Goal: Task Accomplishment & Management: Manage account settings

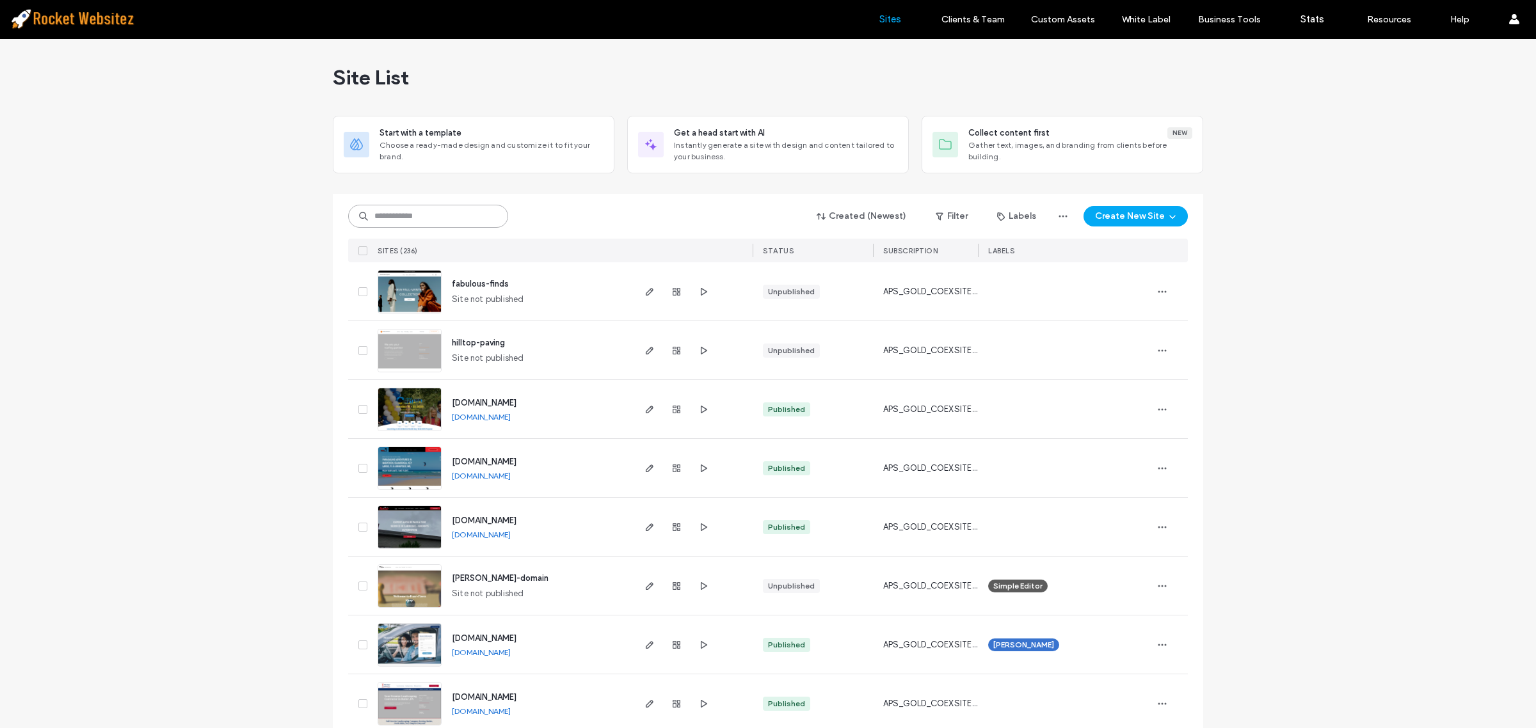
click at [415, 214] on input at bounding box center [428, 216] width 160 height 23
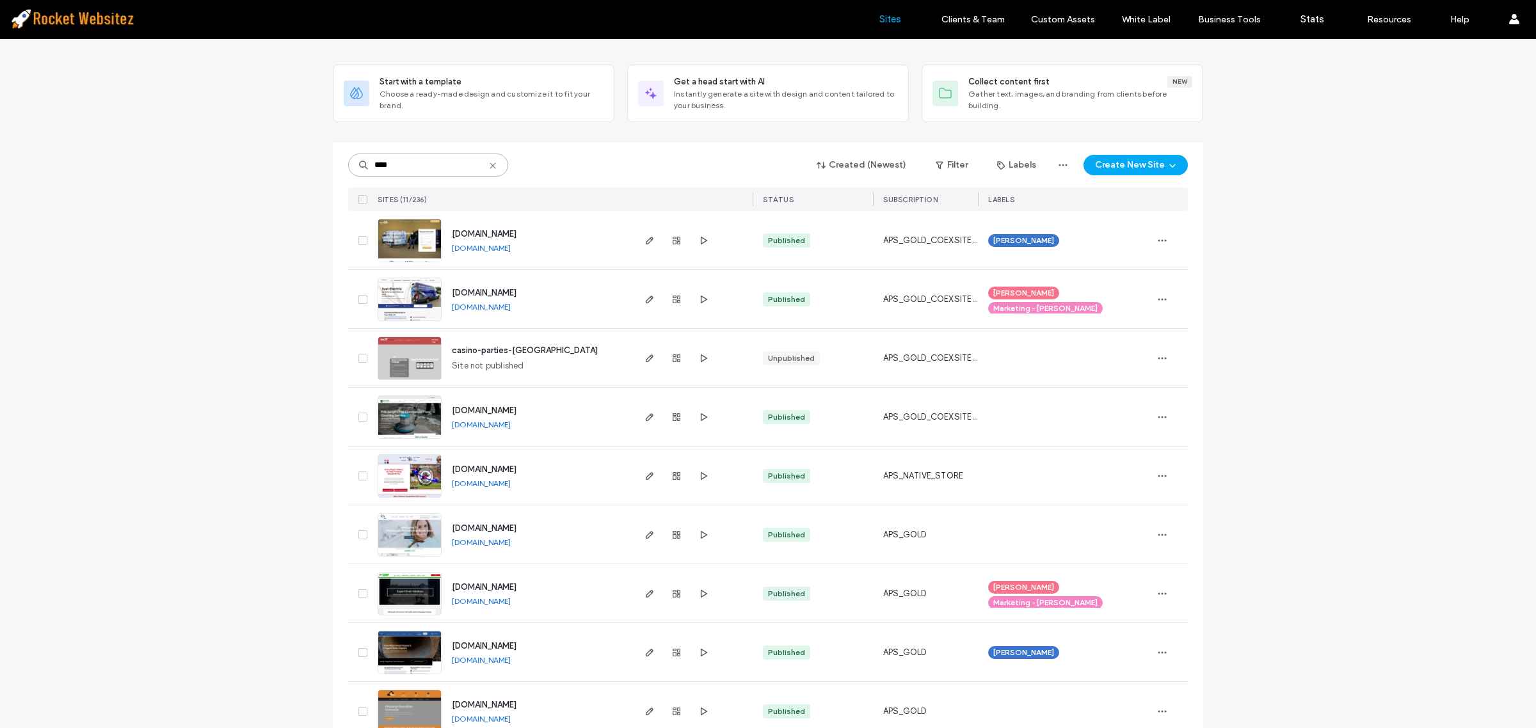
scroll to position [80, 0]
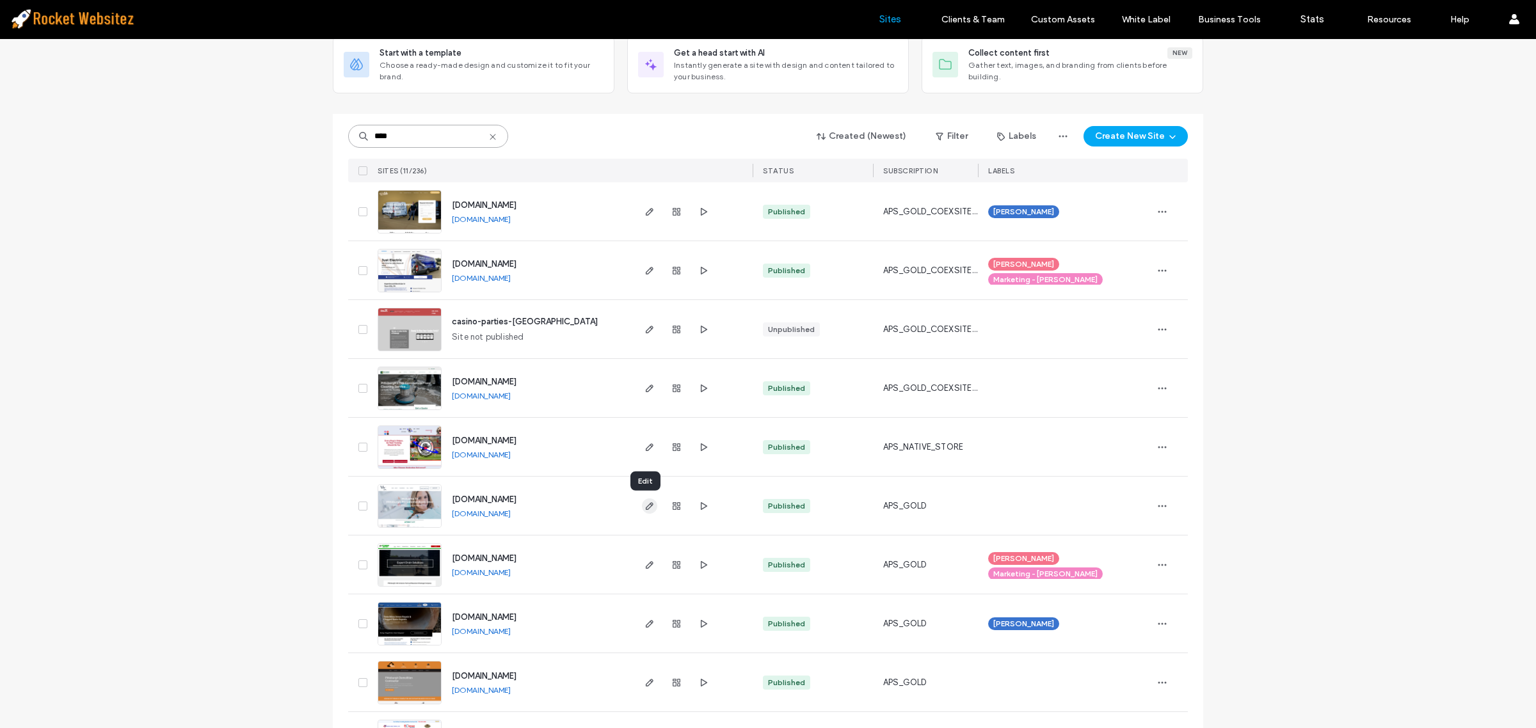
type input "****"
click at [644, 506] on icon "button" at bounding box center [649, 506] width 10 height 10
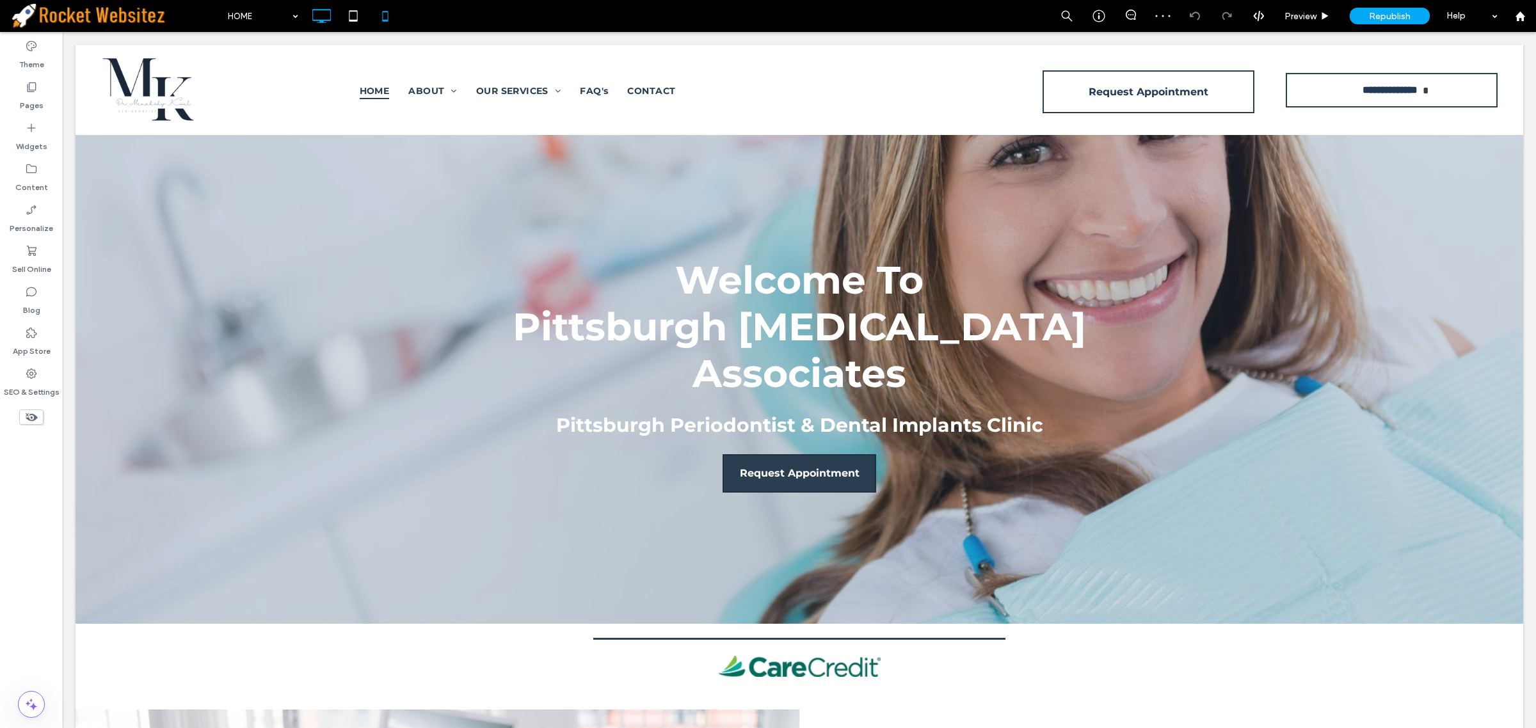
click at [392, 21] on icon at bounding box center [385, 16] width 26 height 26
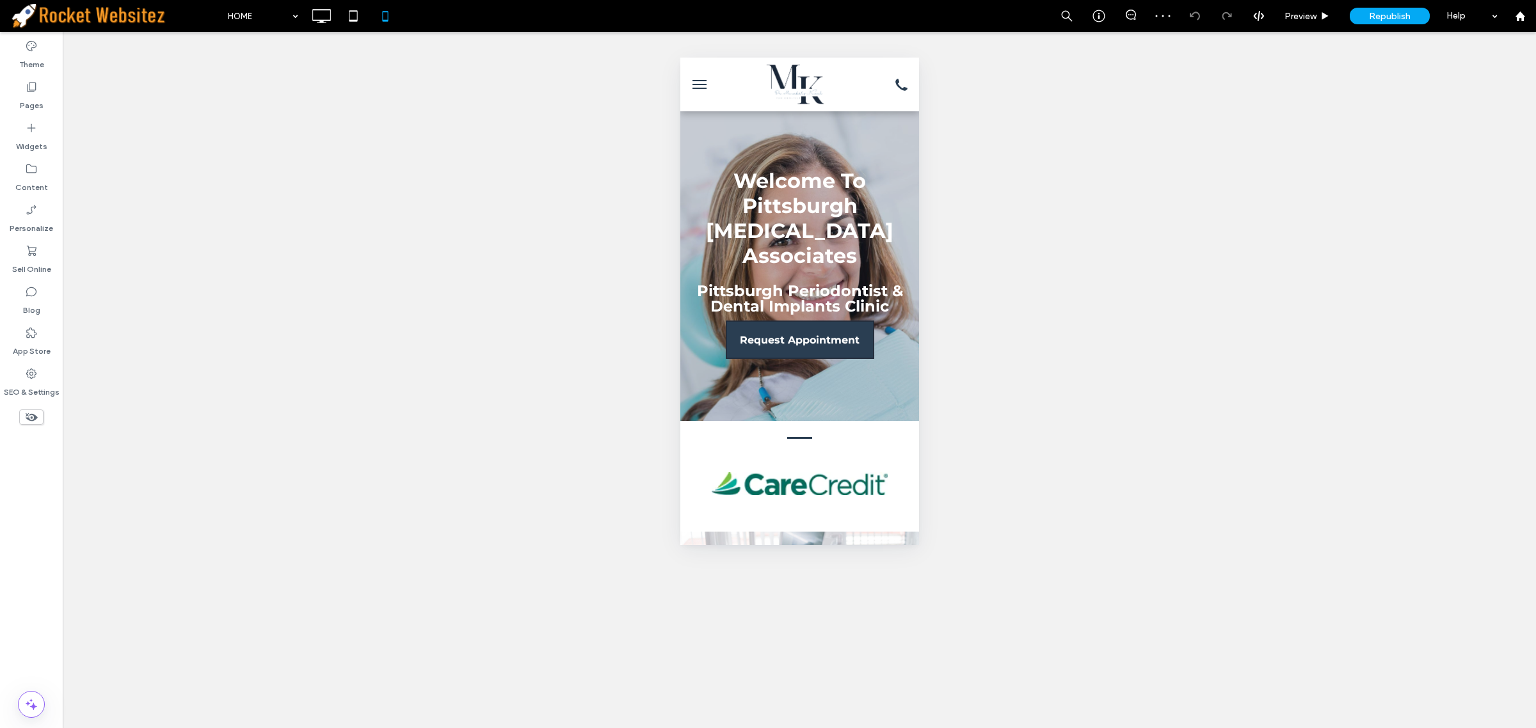
click at [692, 88] on span "menu" at bounding box center [699, 88] width 14 height 1
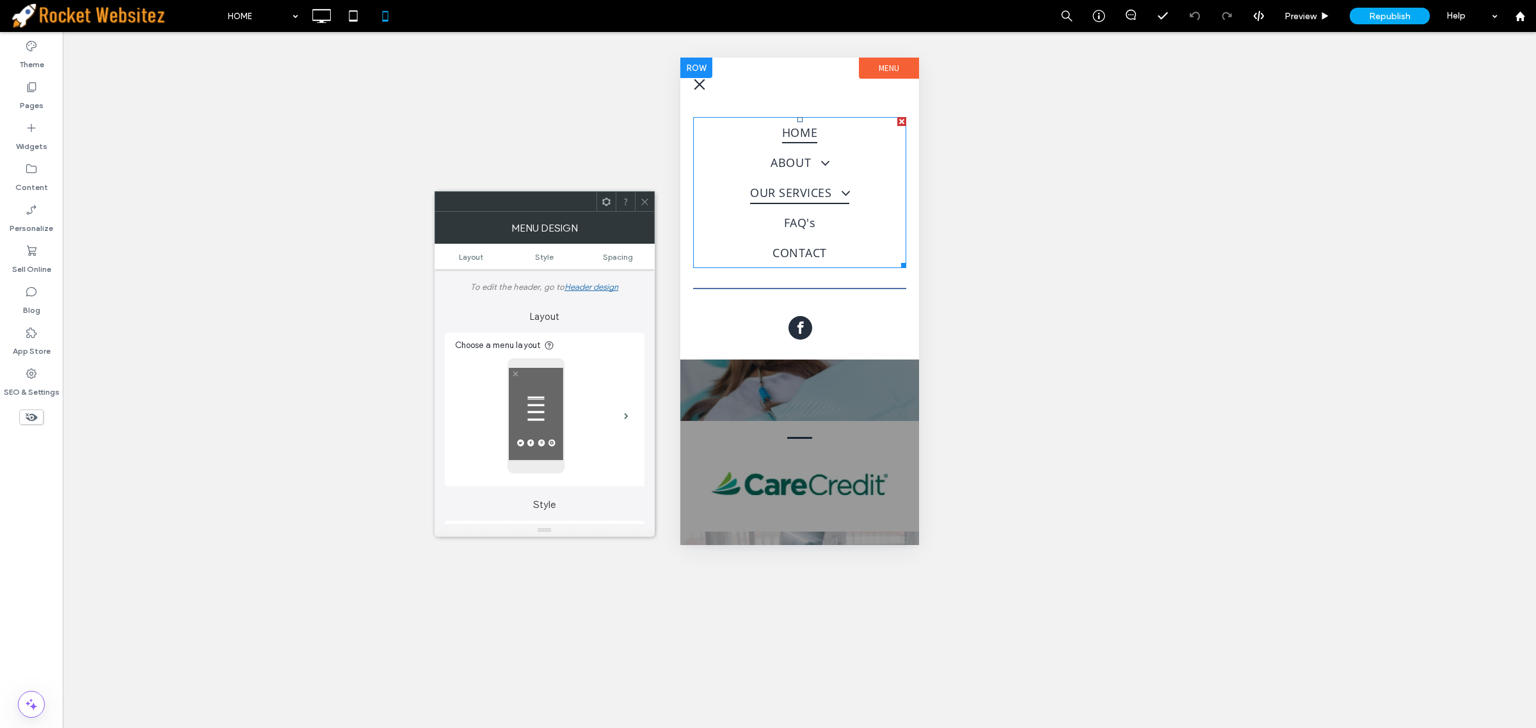
click at [848, 188] on span at bounding box center [839, 193] width 23 height 15
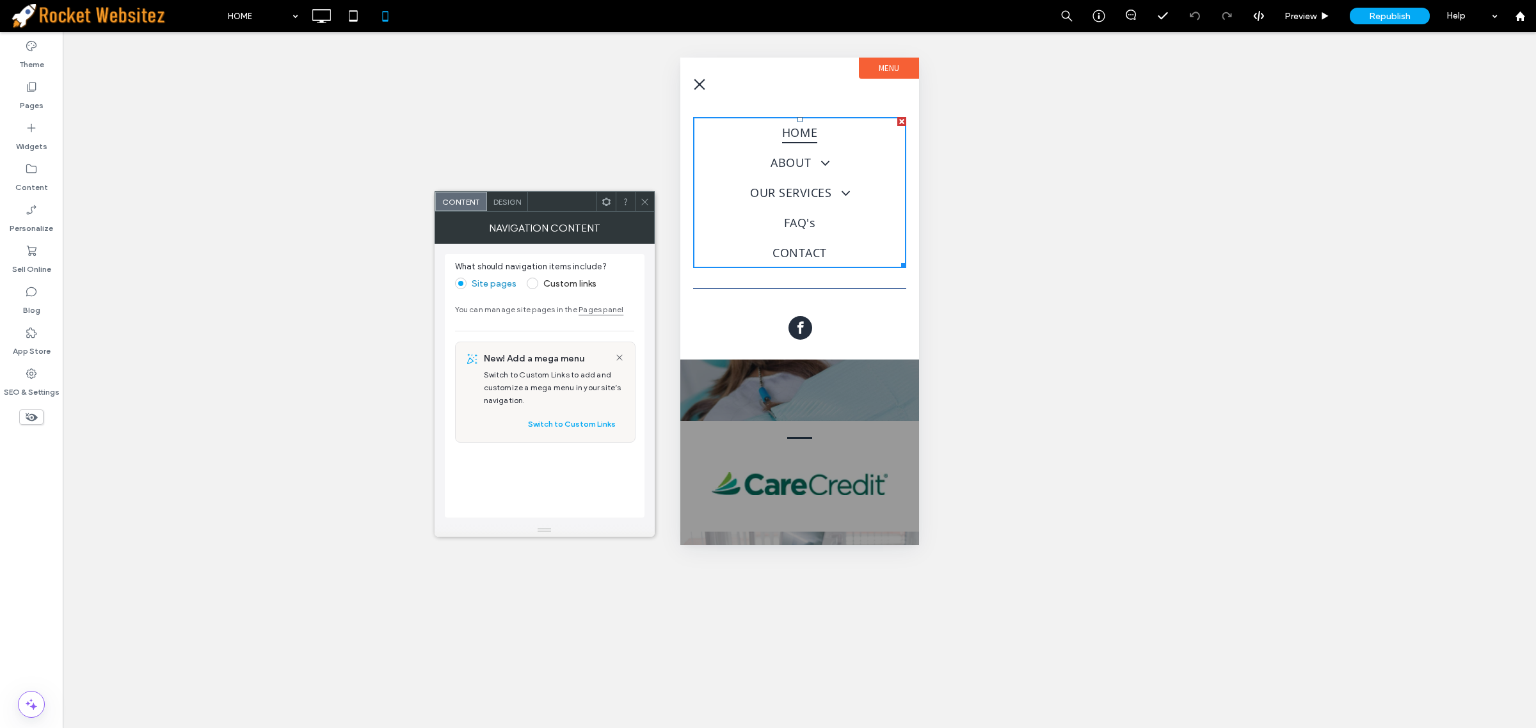
click at [637, 205] on div at bounding box center [644, 201] width 19 height 19
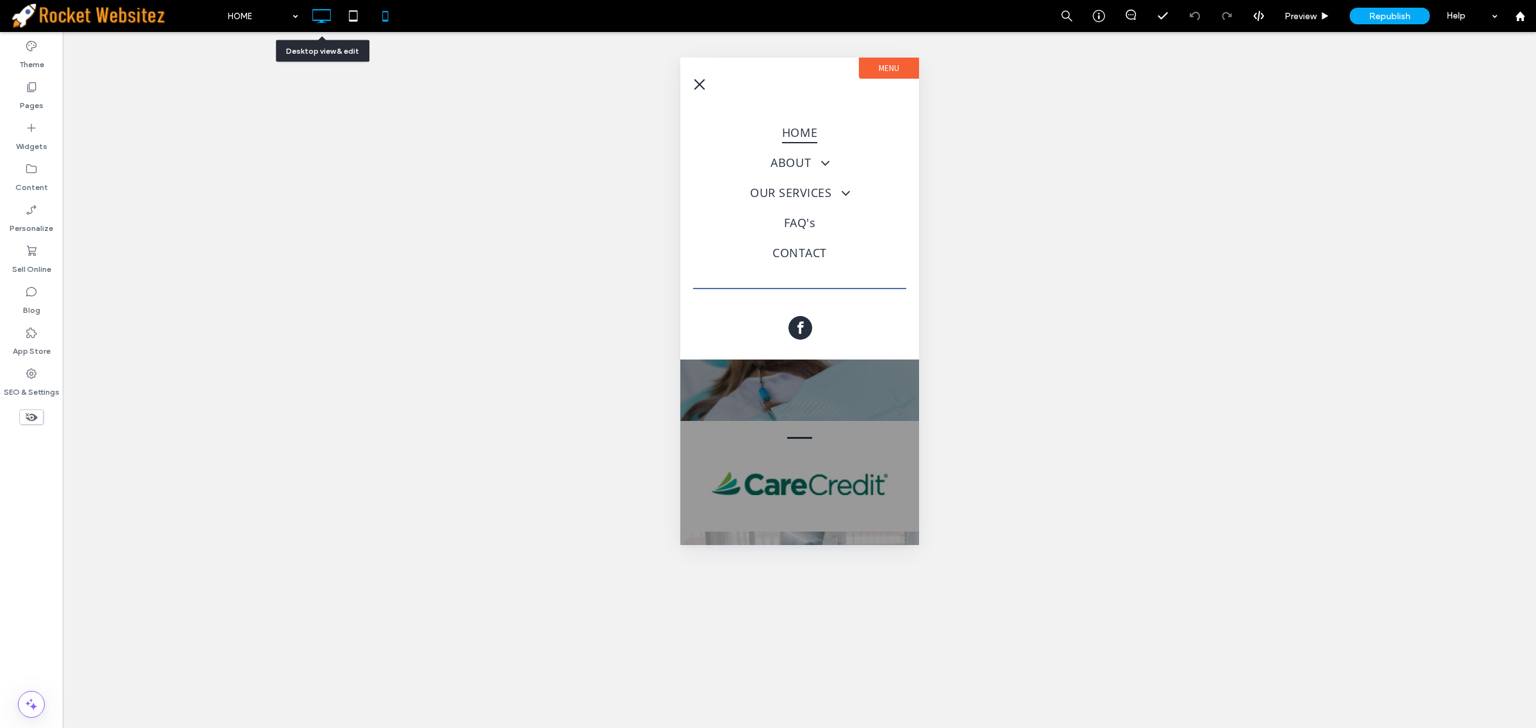
click at [320, 15] on icon at bounding box center [321, 16] width 26 height 26
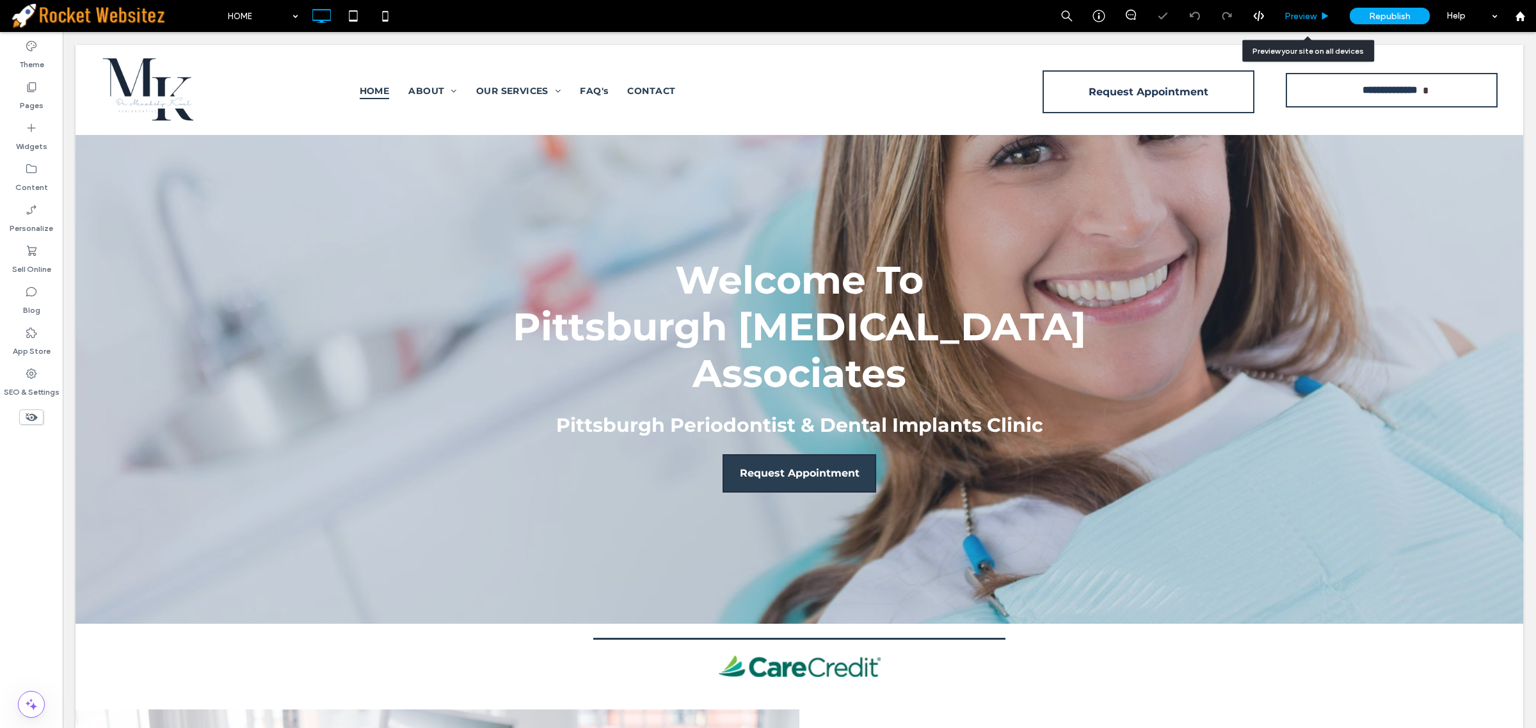
drag, startPoint x: 1304, startPoint y: 20, endPoint x: 873, endPoint y: 17, distance: 430.7
click at [1304, 20] on span "Preview" at bounding box center [1300, 16] width 32 height 11
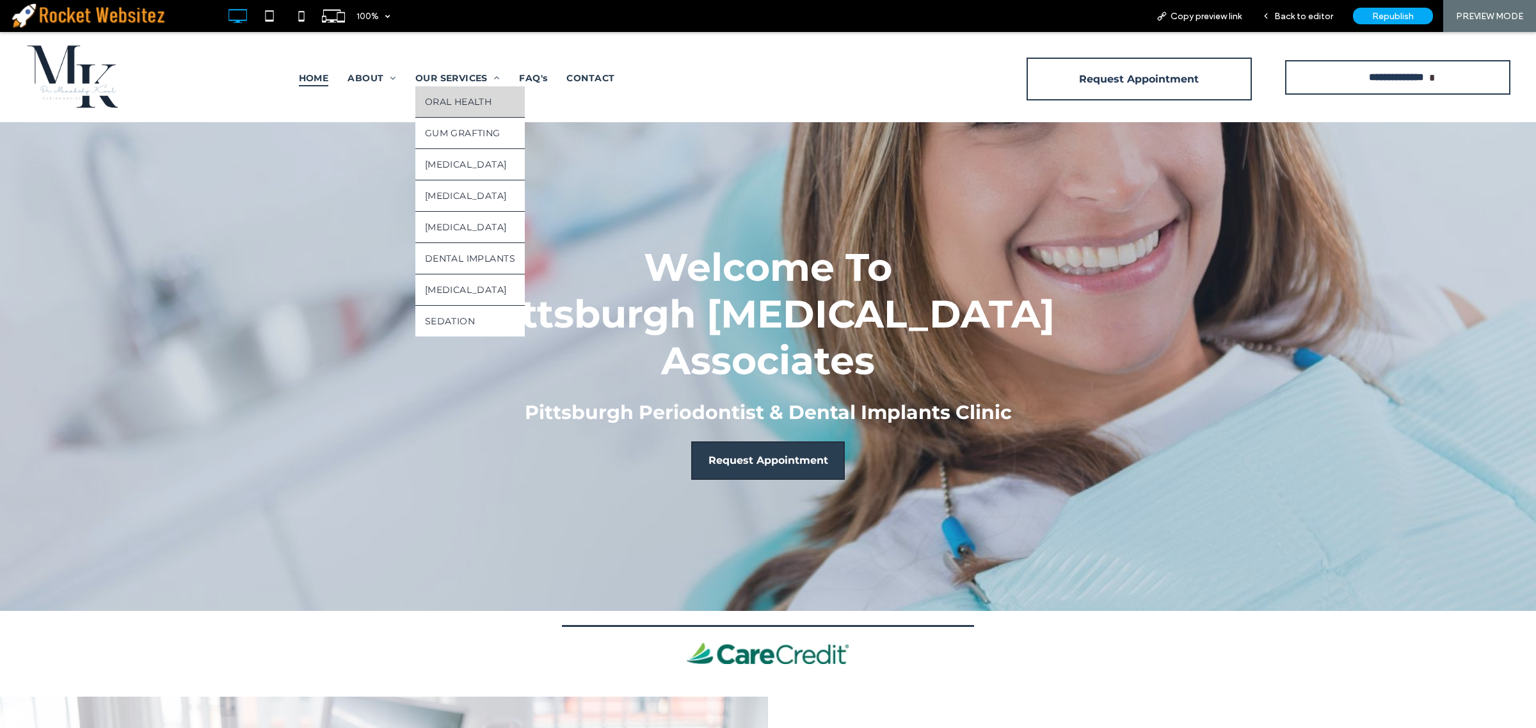
click at [431, 96] on span "ORAL HEALTH" at bounding box center [458, 102] width 67 height 12
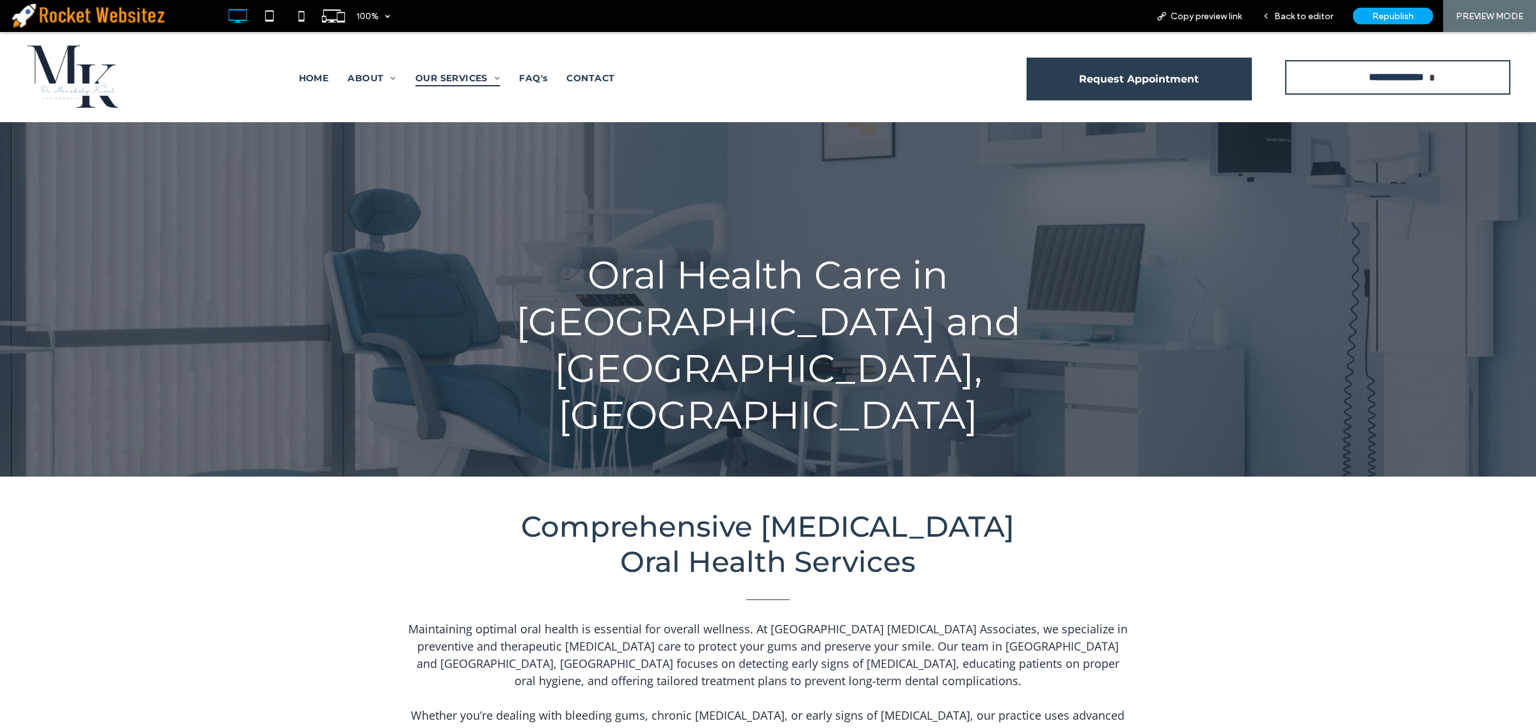
click at [1094, 86] on span "Request Appointment" at bounding box center [1139, 79] width 120 height 33
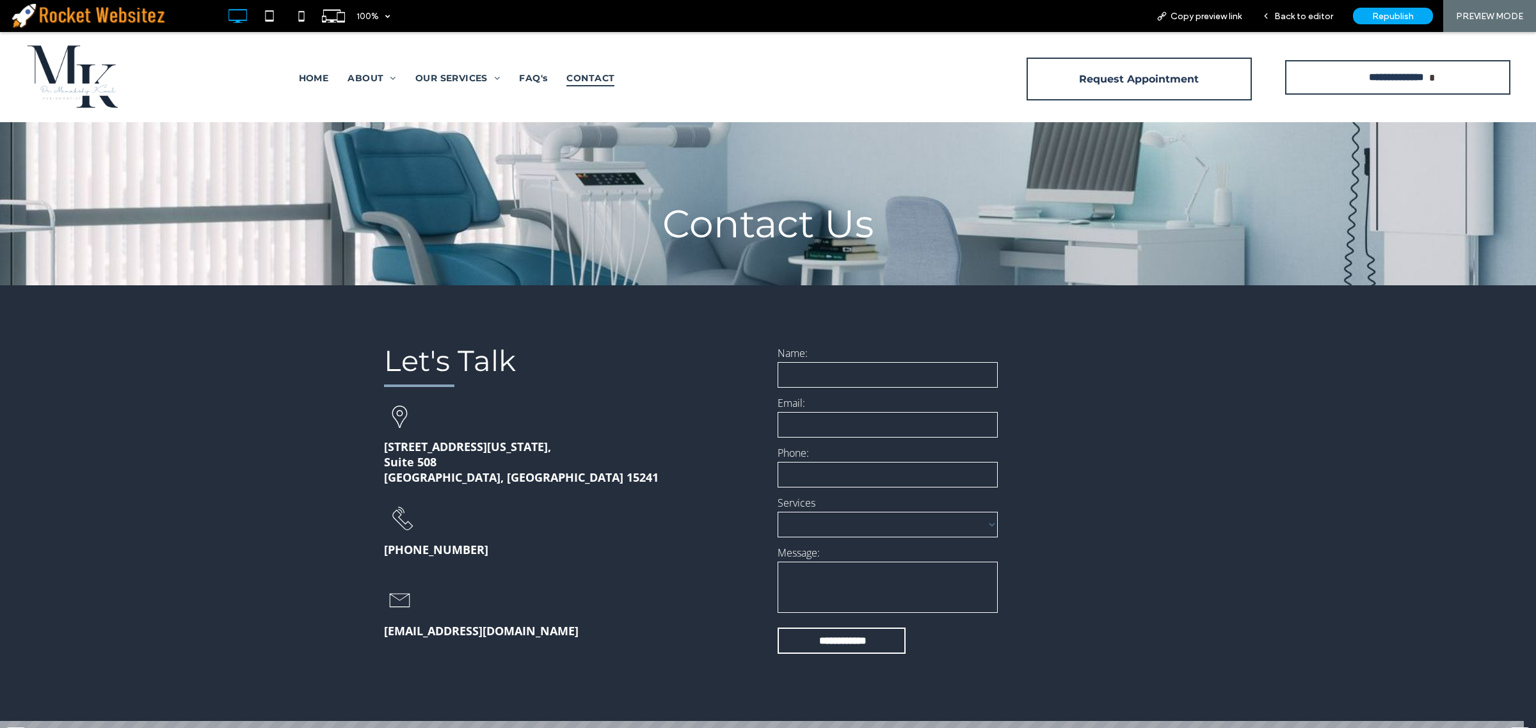
scroll to position [80, 0]
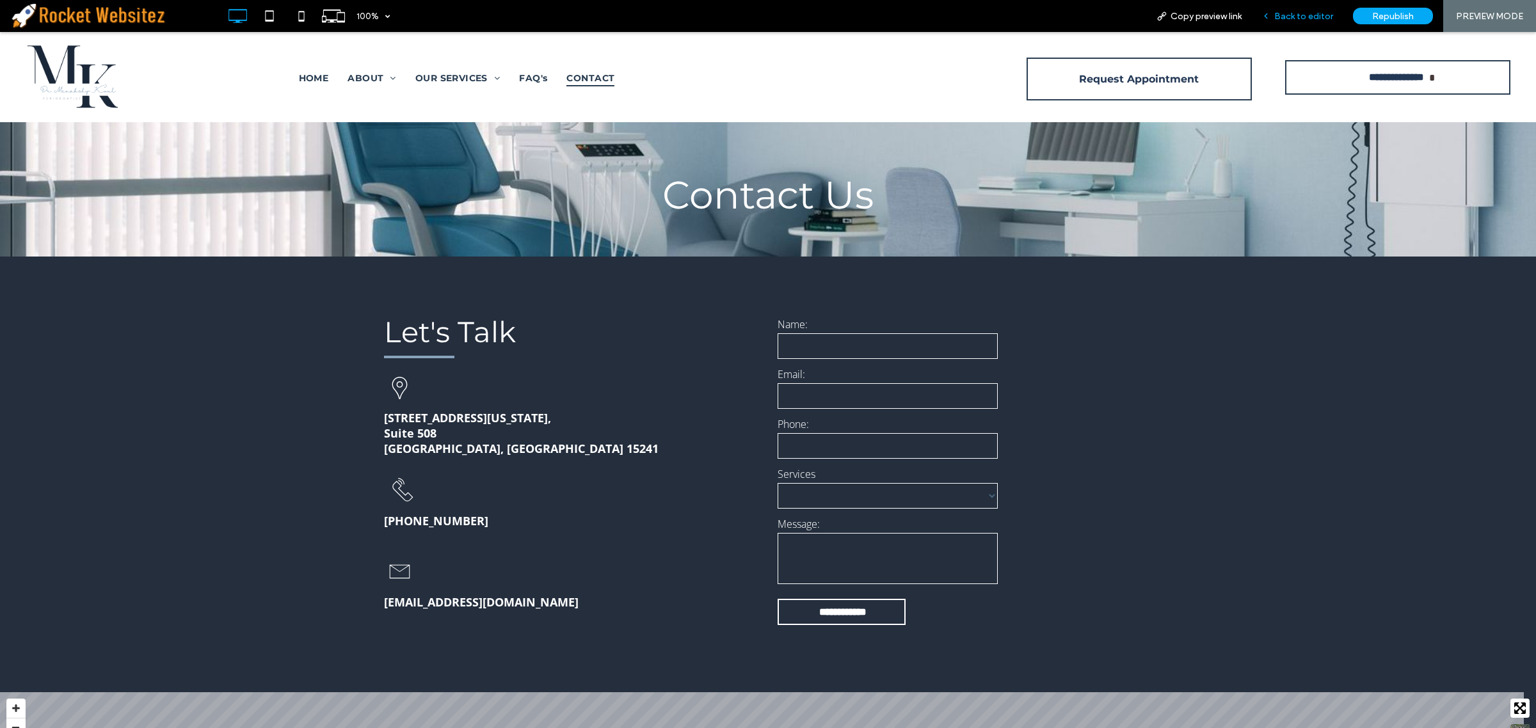
click at [1291, 8] on div "Back to editor" at bounding box center [1298, 16] width 92 height 32
click at [871, 449] on input "tel" at bounding box center [888, 446] width 220 height 26
click at [1140, 448] on div "**********" at bounding box center [960, 474] width 384 height 346
click at [1291, 17] on span "Back to editor" at bounding box center [1303, 16] width 59 height 11
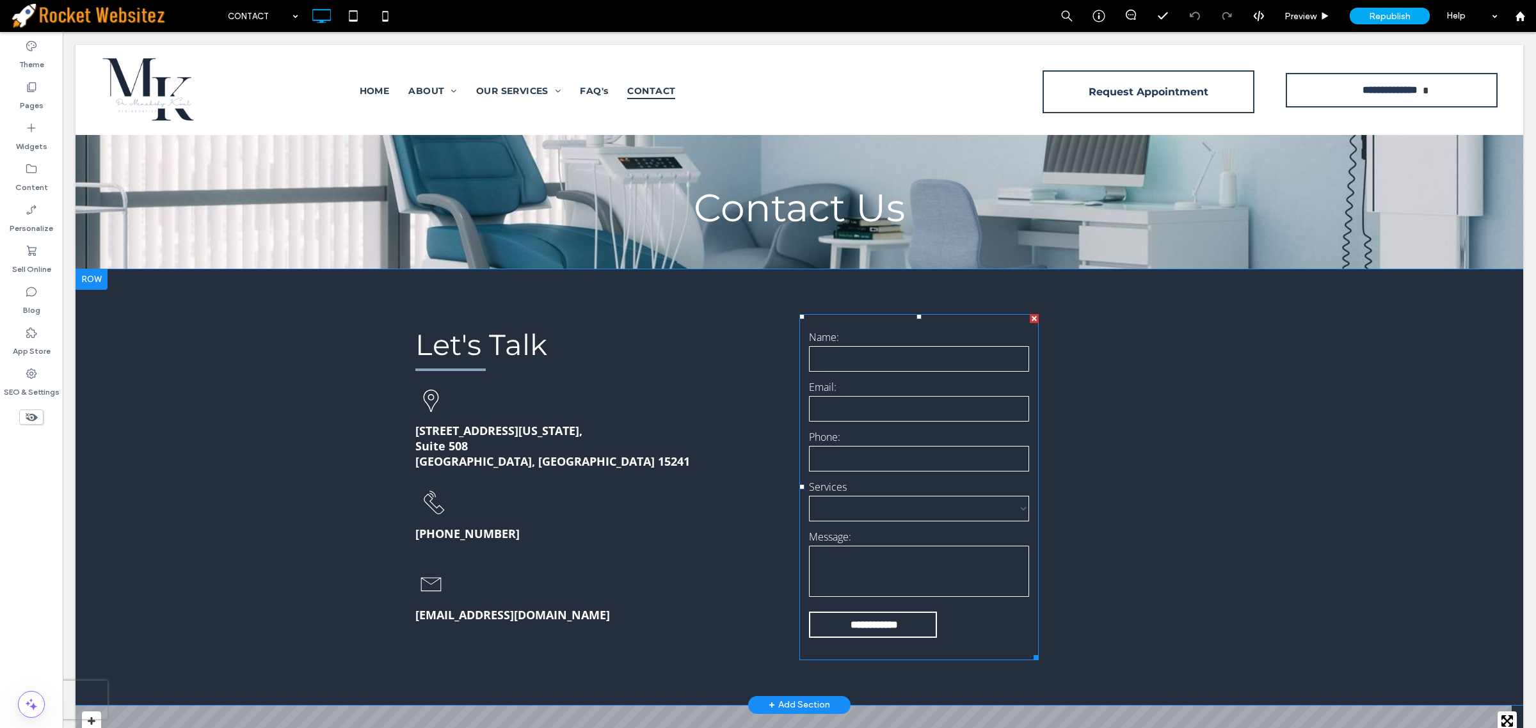
click at [884, 506] on select "**********" at bounding box center [919, 509] width 220 height 26
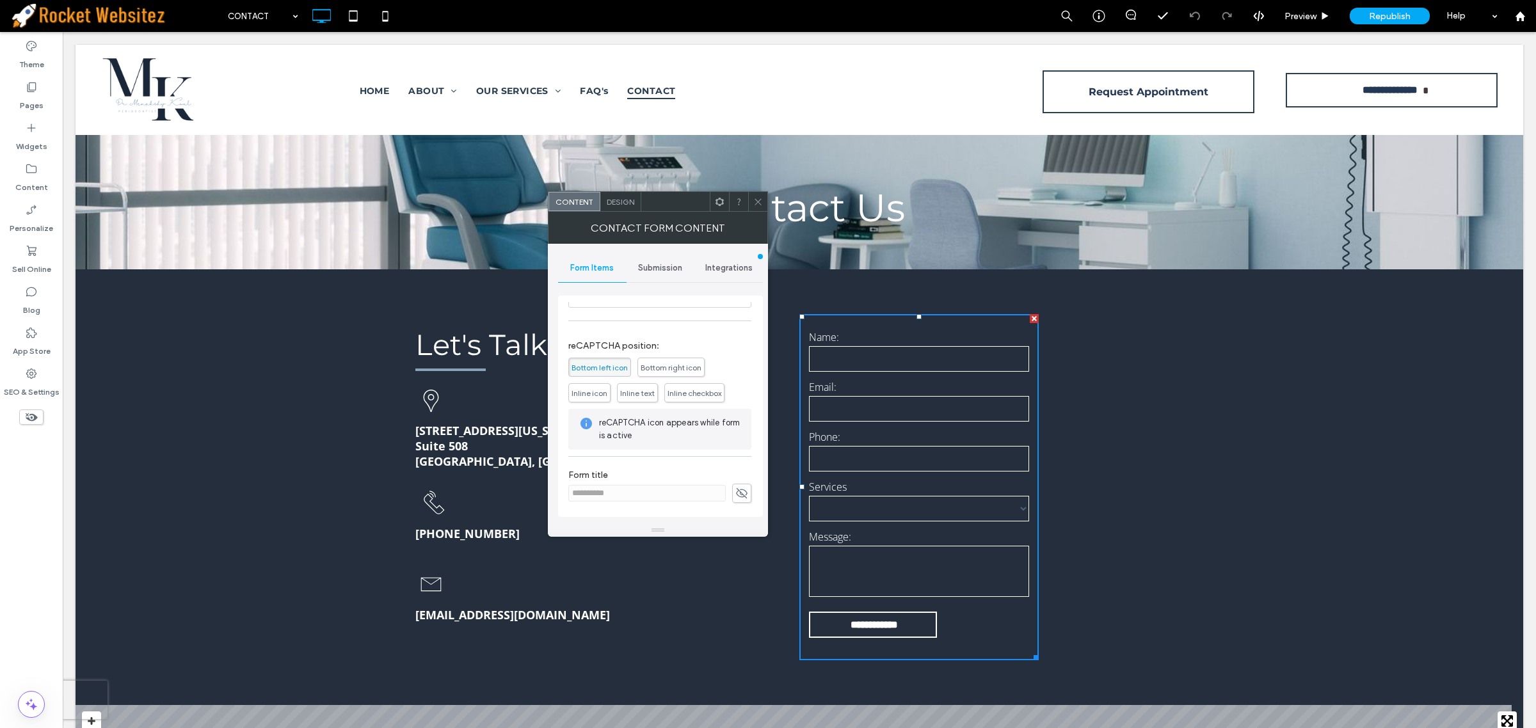
scroll to position [298, 0]
click at [651, 270] on span "Submission" at bounding box center [660, 268] width 44 height 10
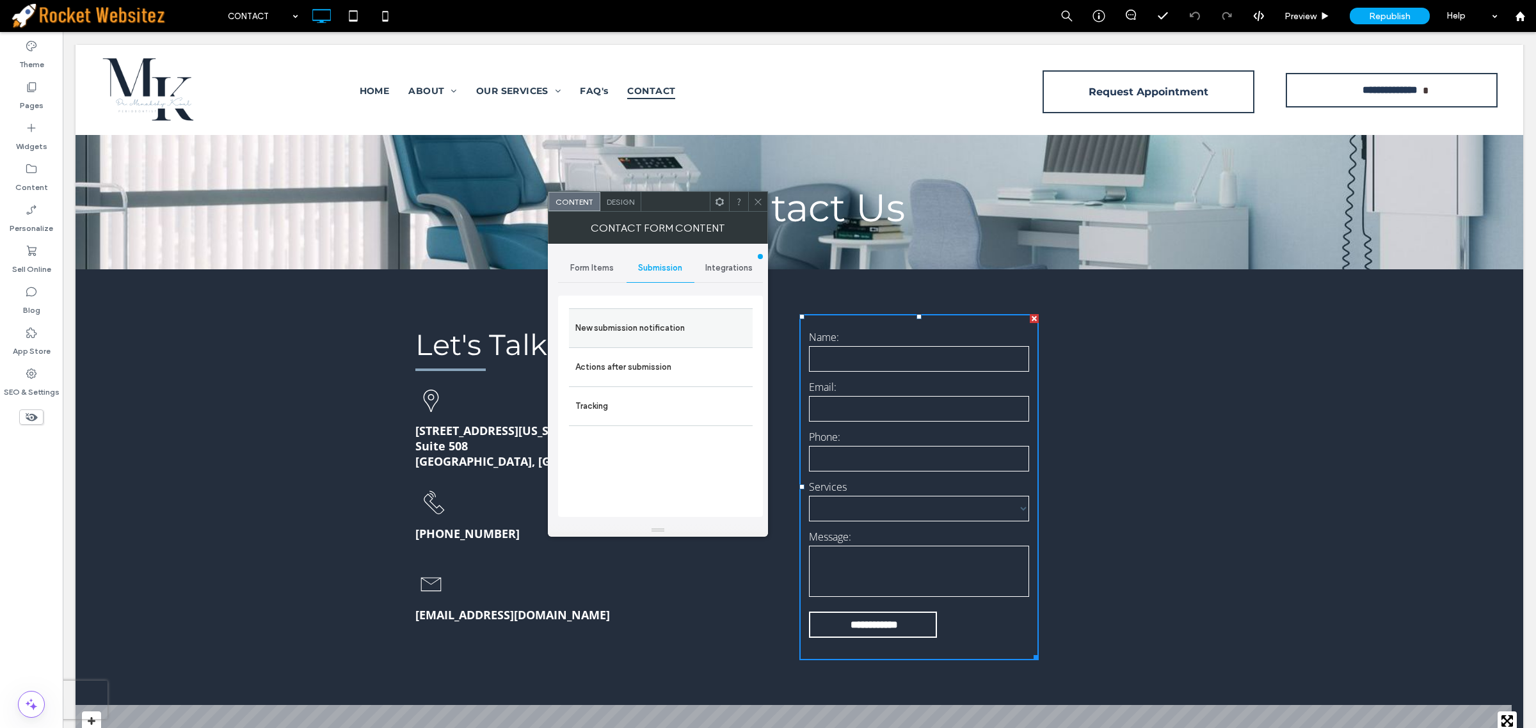
click at [647, 317] on label "New submission notification" at bounding box center [660, 329] width 171 height 26
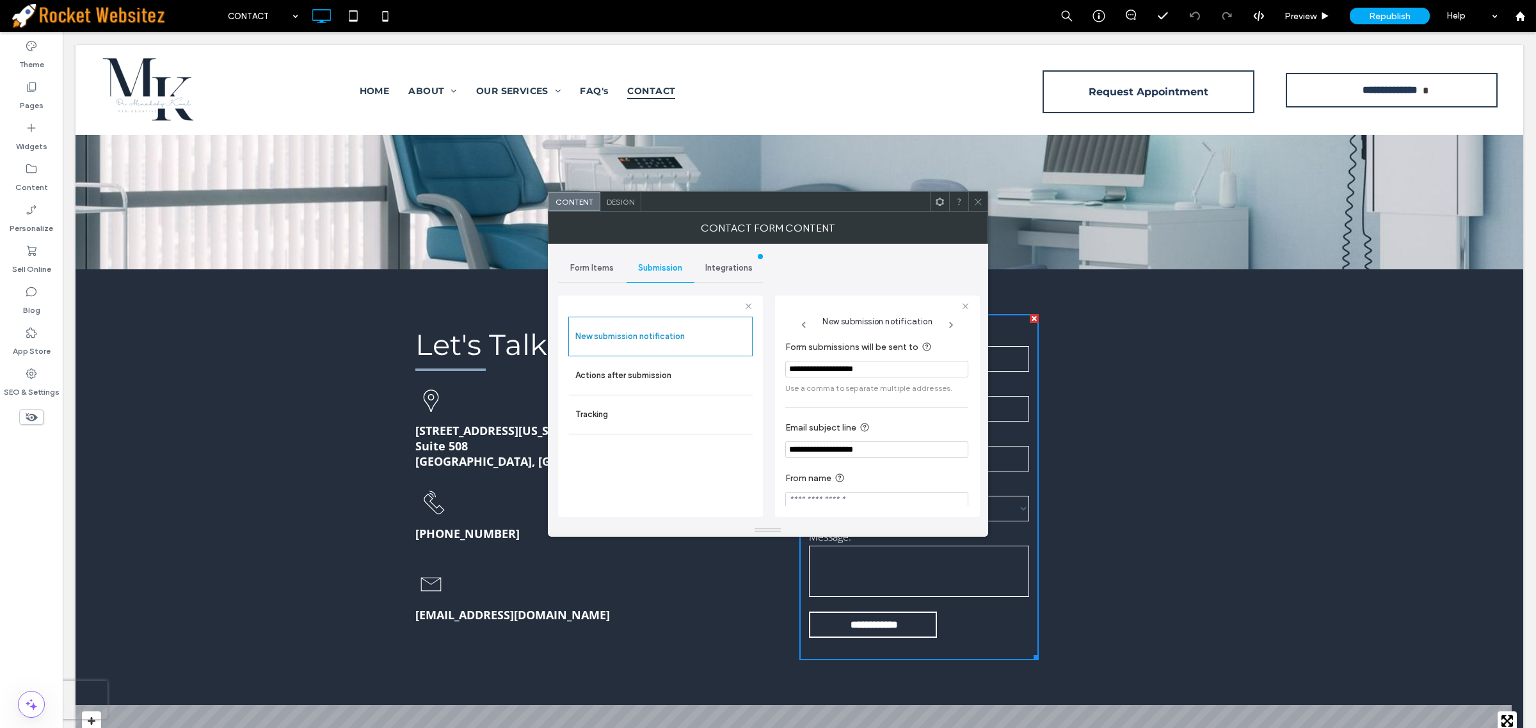
click at [979, 202] on icon at bounding box center [978, 202] width 10 height 10
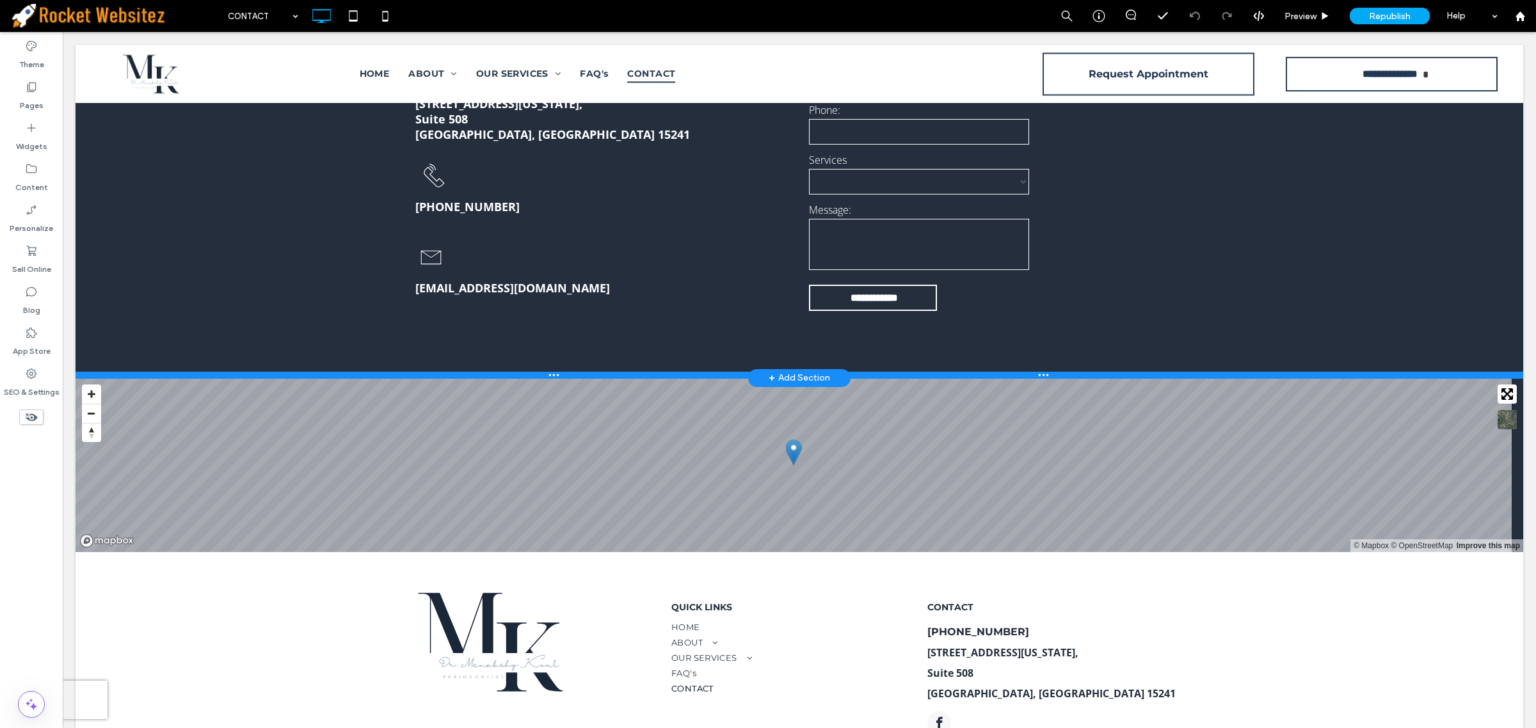
scroll to position [519, 0]
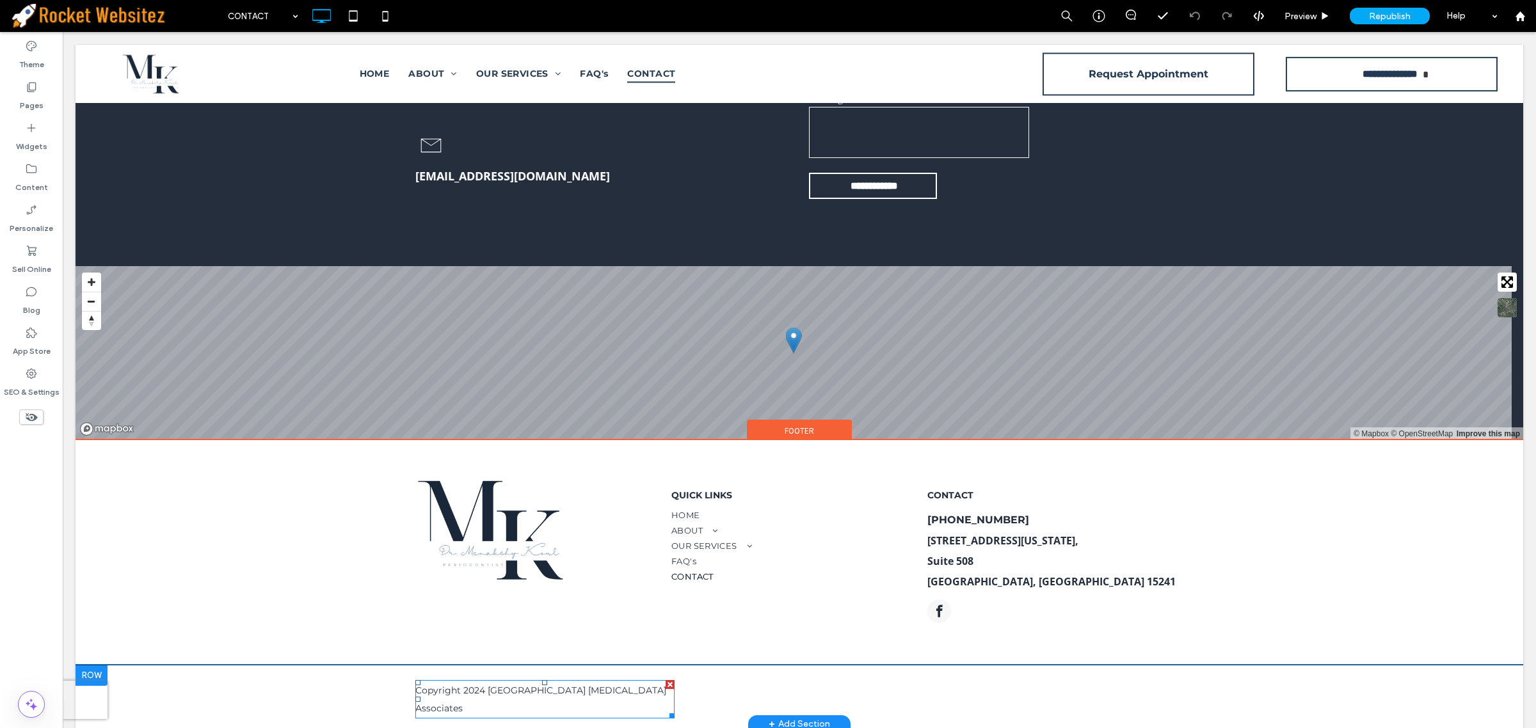
click at [456, 692] on span "Copyright 2024 [GEOGRAPHIC_DATA] [MEDICAL_DATA] Associates" at bounding box center [540, 699] width 251 height 29
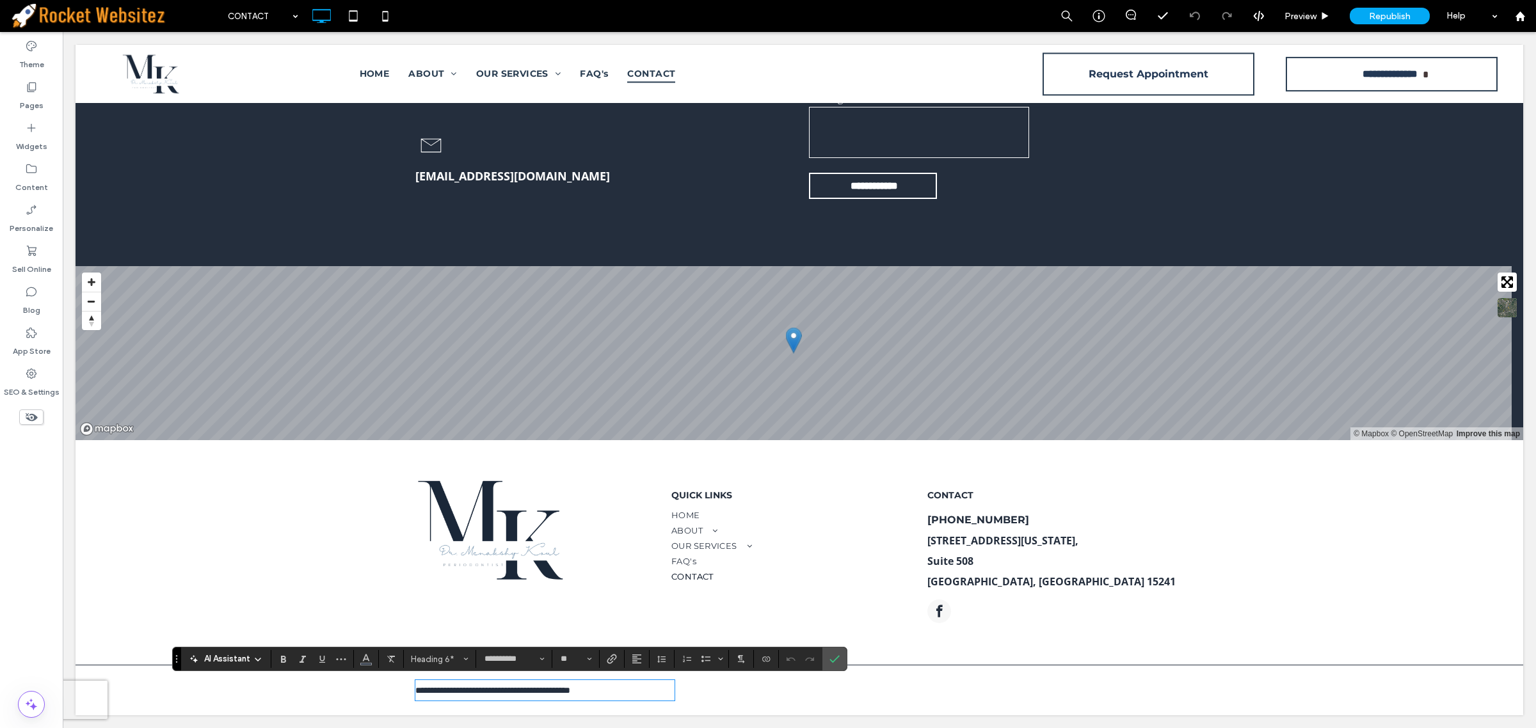
click at [468, 692] on span "**********" at bounding box center [492, 690] width 155 height 9
click at [474, 692] on span "**********" at bounding box center [492, 690] width 155 height 9
click at [477, 689] on span "**********" at bounding box center [492, 690] width 155 height 9
click at [832, 658] on icon "Confirm" at bounding box center [834, 659] width 10 height 10
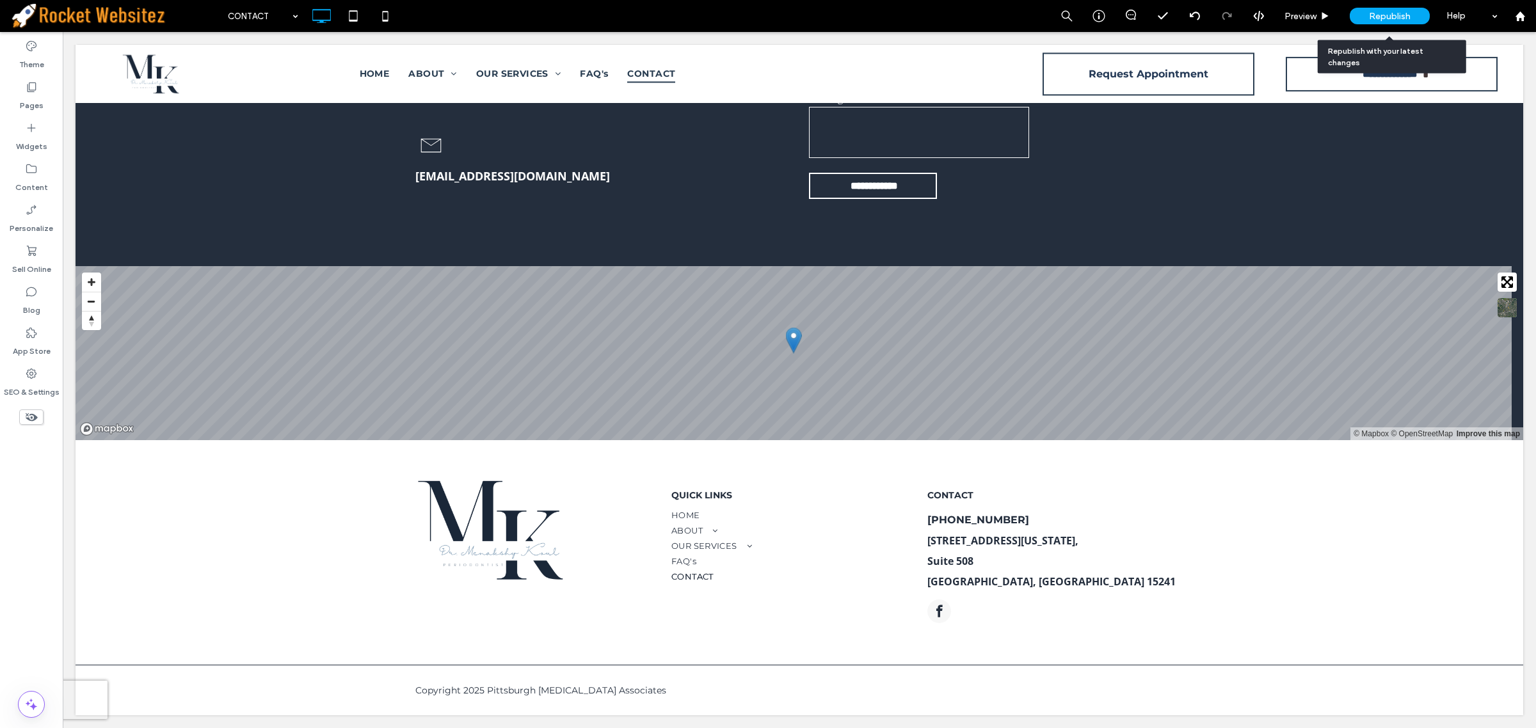
click at [1382, 20] on span "Republish" at bounding box center [1390, 16] width 42 height 11
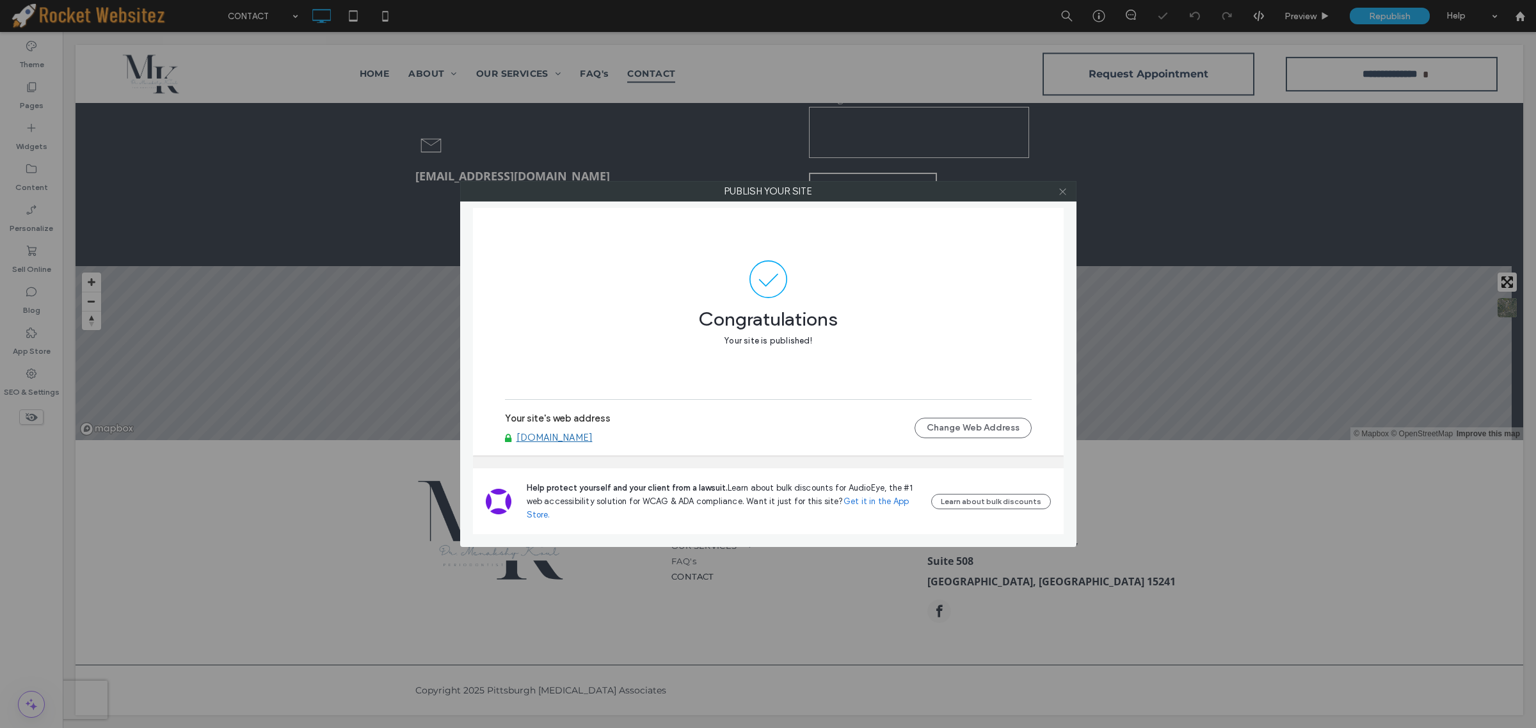
click at [1061, 193] on icon at bounding box center [1063, 192] width 10 height 10
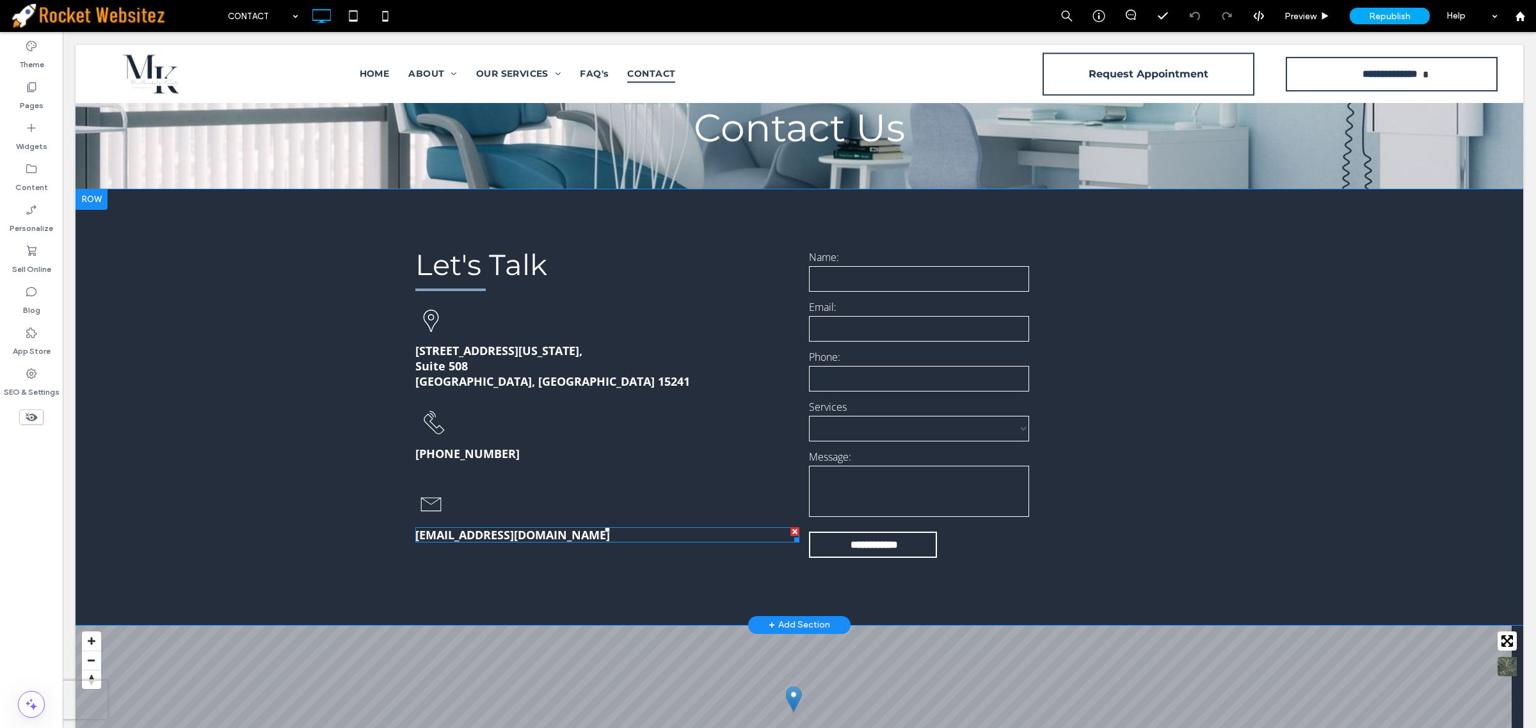
scroll to position [0, 0]
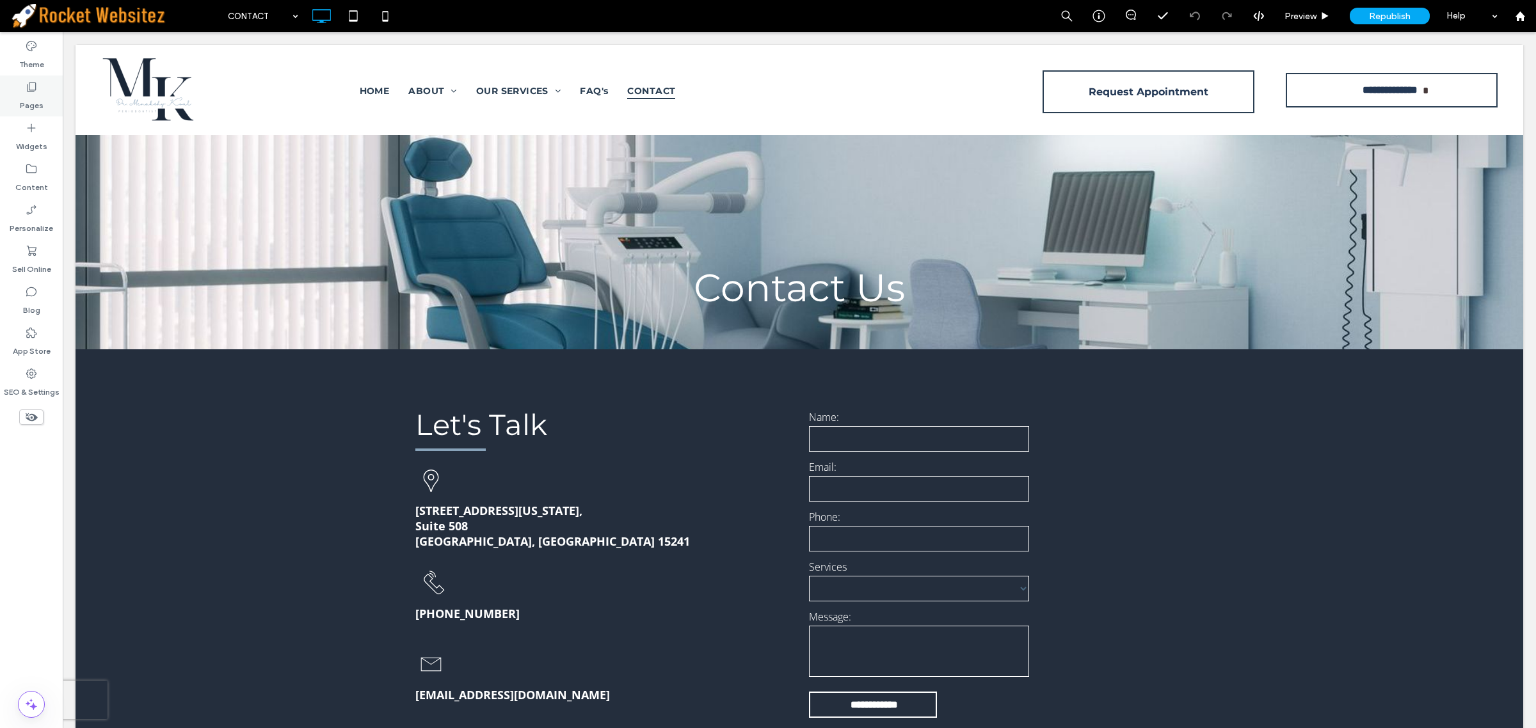
click at [24, 94] on label "Pages" at bounding box center [32, 102] width 24 height 18
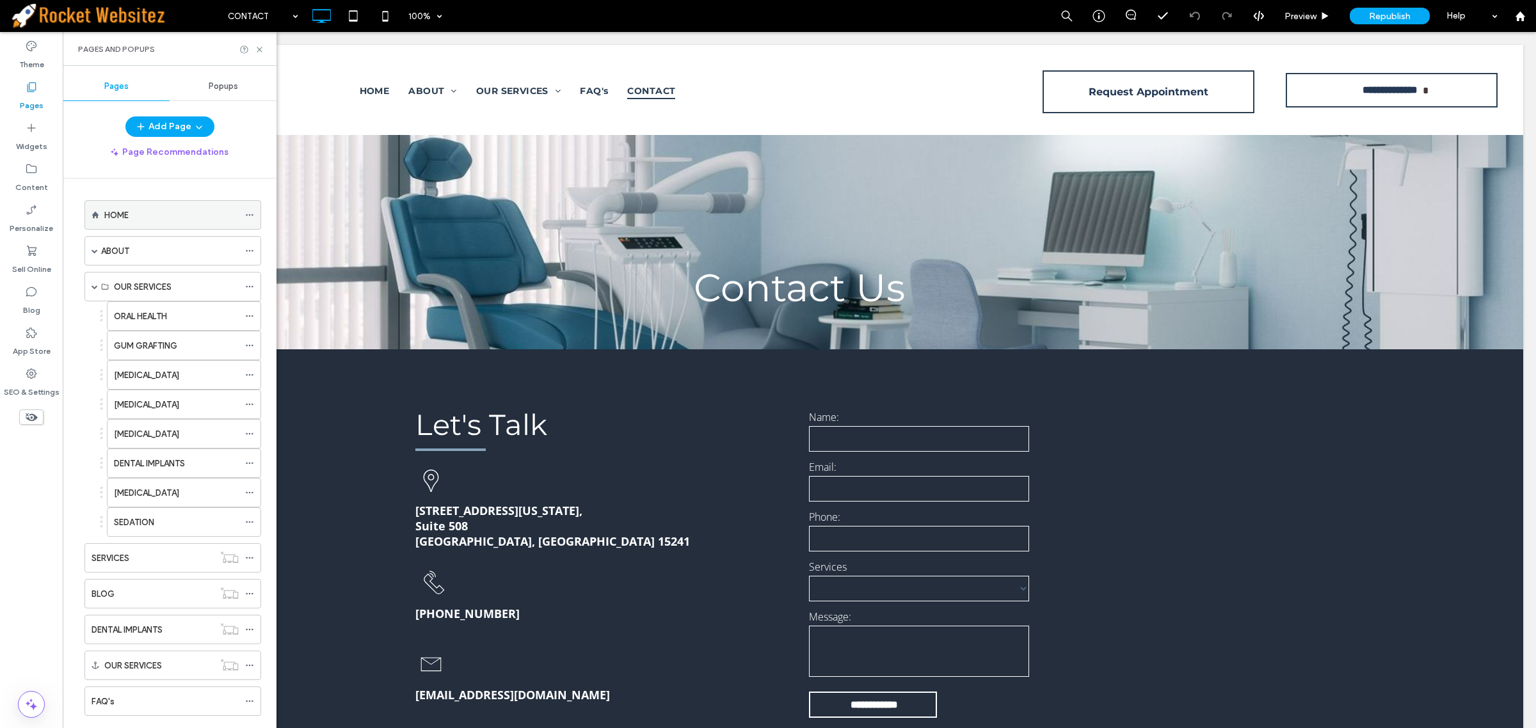
click at [141, 216] on div "HOME" at bounding box center [171, 215] width 134 height 13
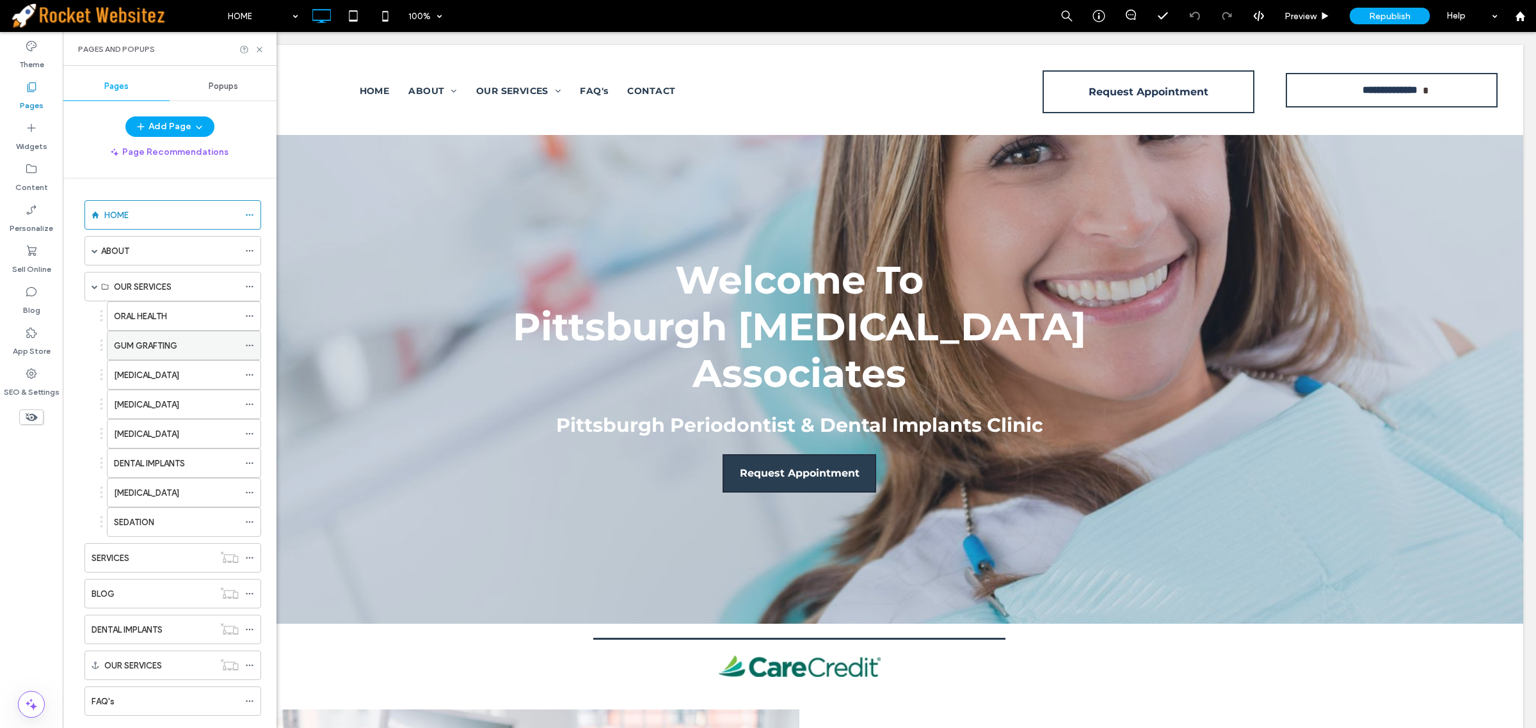
click at [157, 340] on label "GUM GRAFTING" at bounding box center [145, 346] width 63 height 22
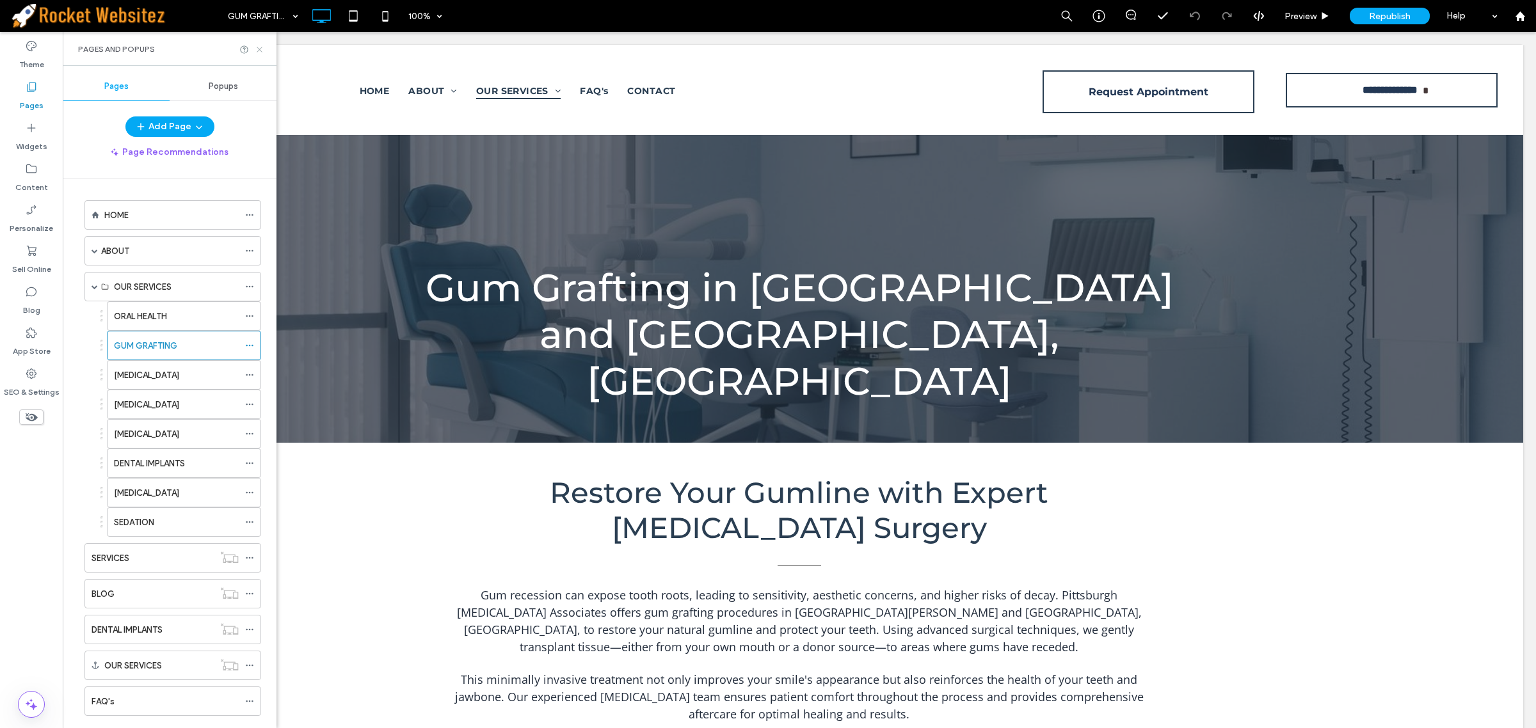
click at [257, 47] on icon at bounding box center [260, 50] width 10 height 10
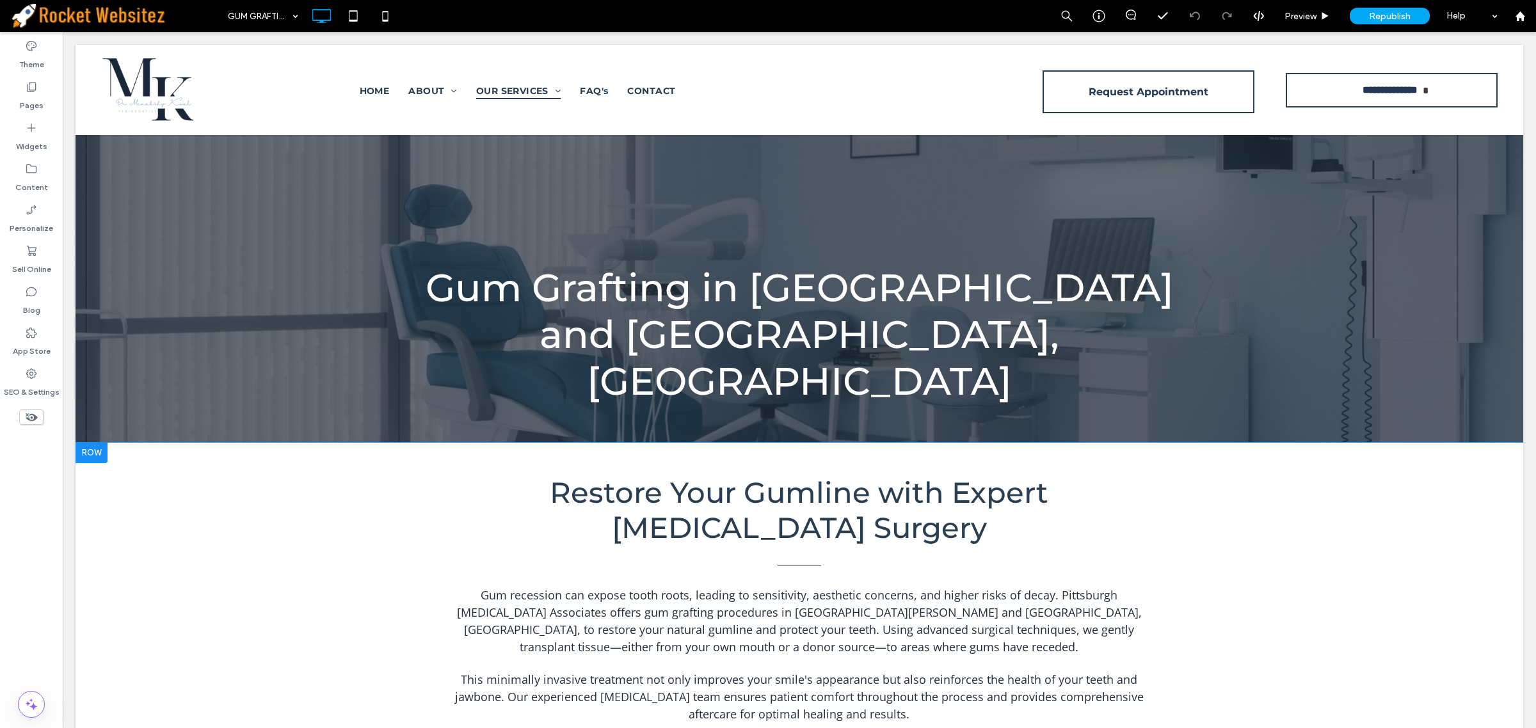
scroll to position [160, 0]
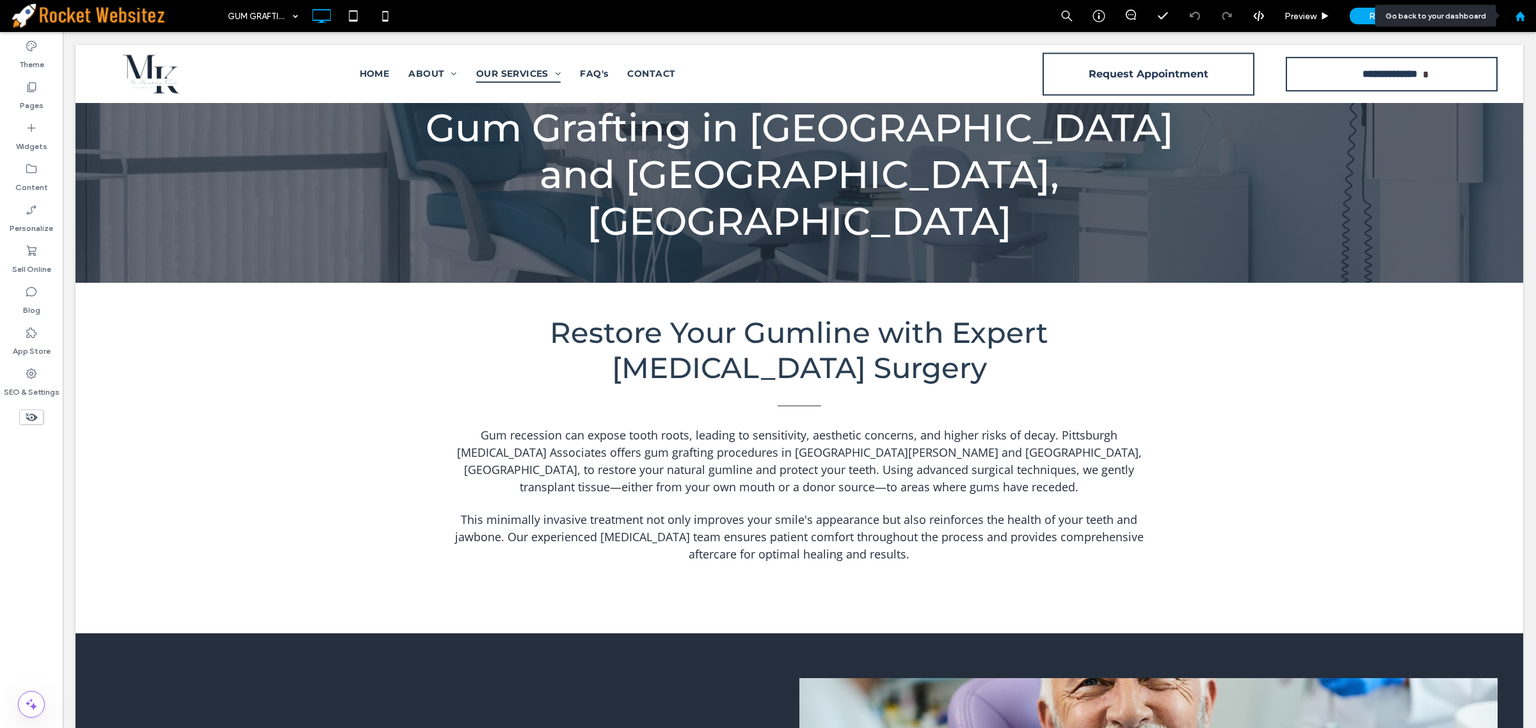
click at [1520, 15] on use at bounding box center [1520, 16] width 10 height 10
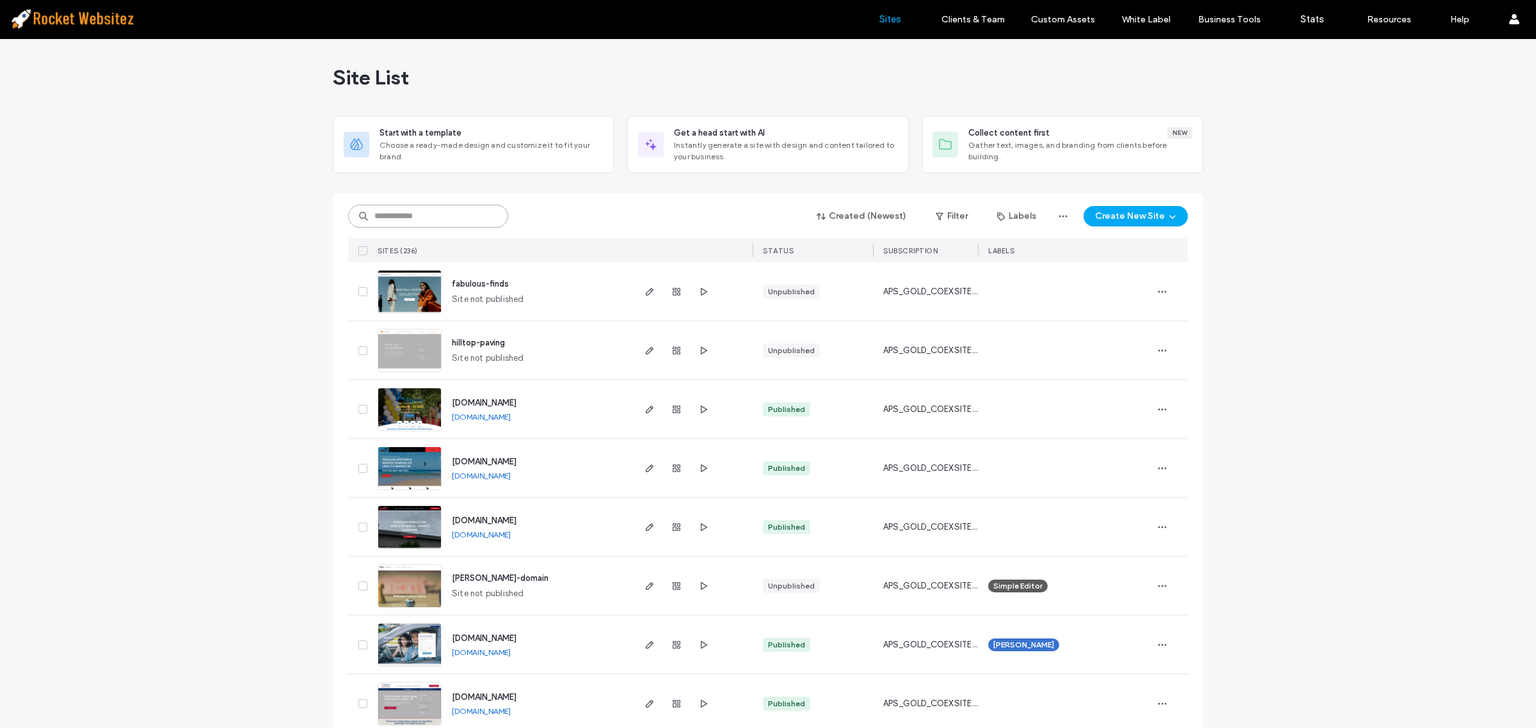
click at [445, 223] on input at bounding box center [428, 216] width 160 height 23
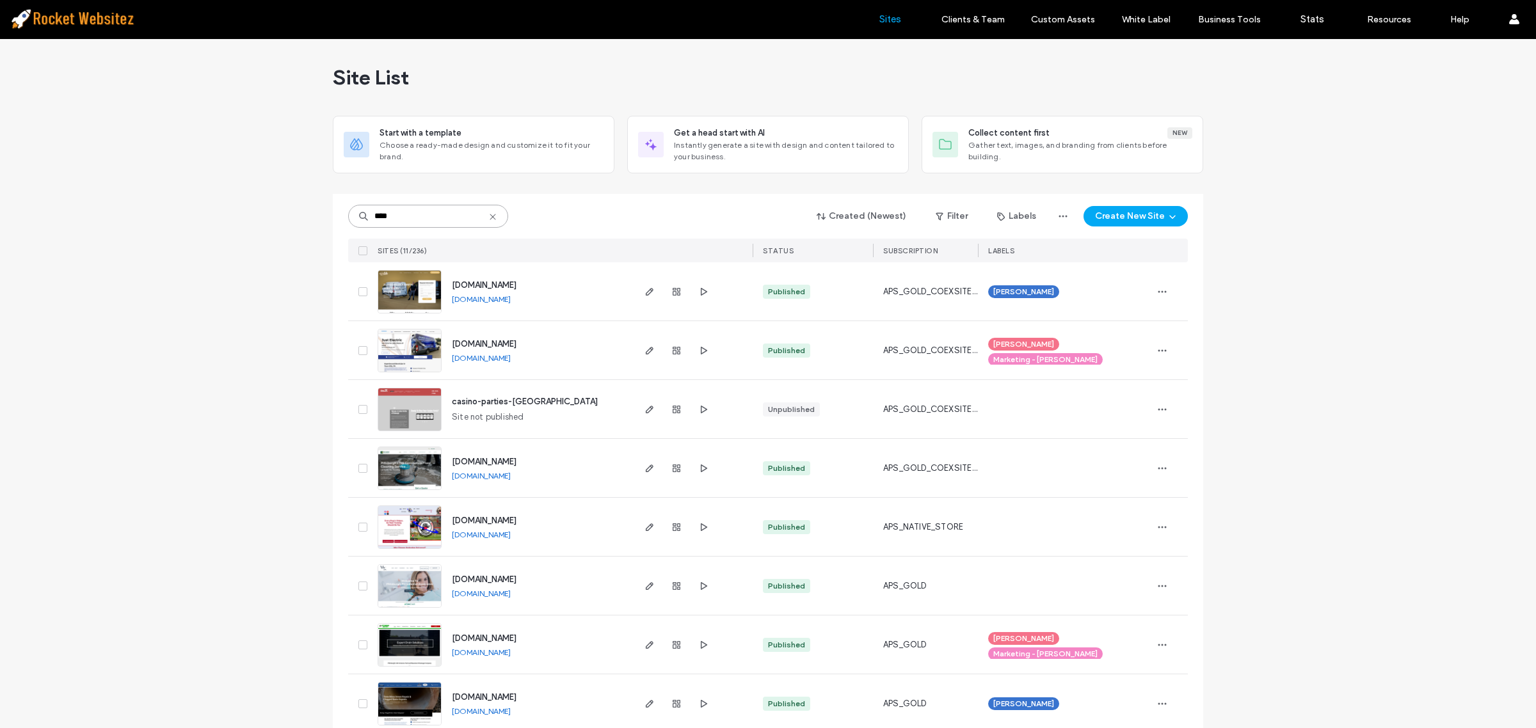
scroll to position [80, 0]
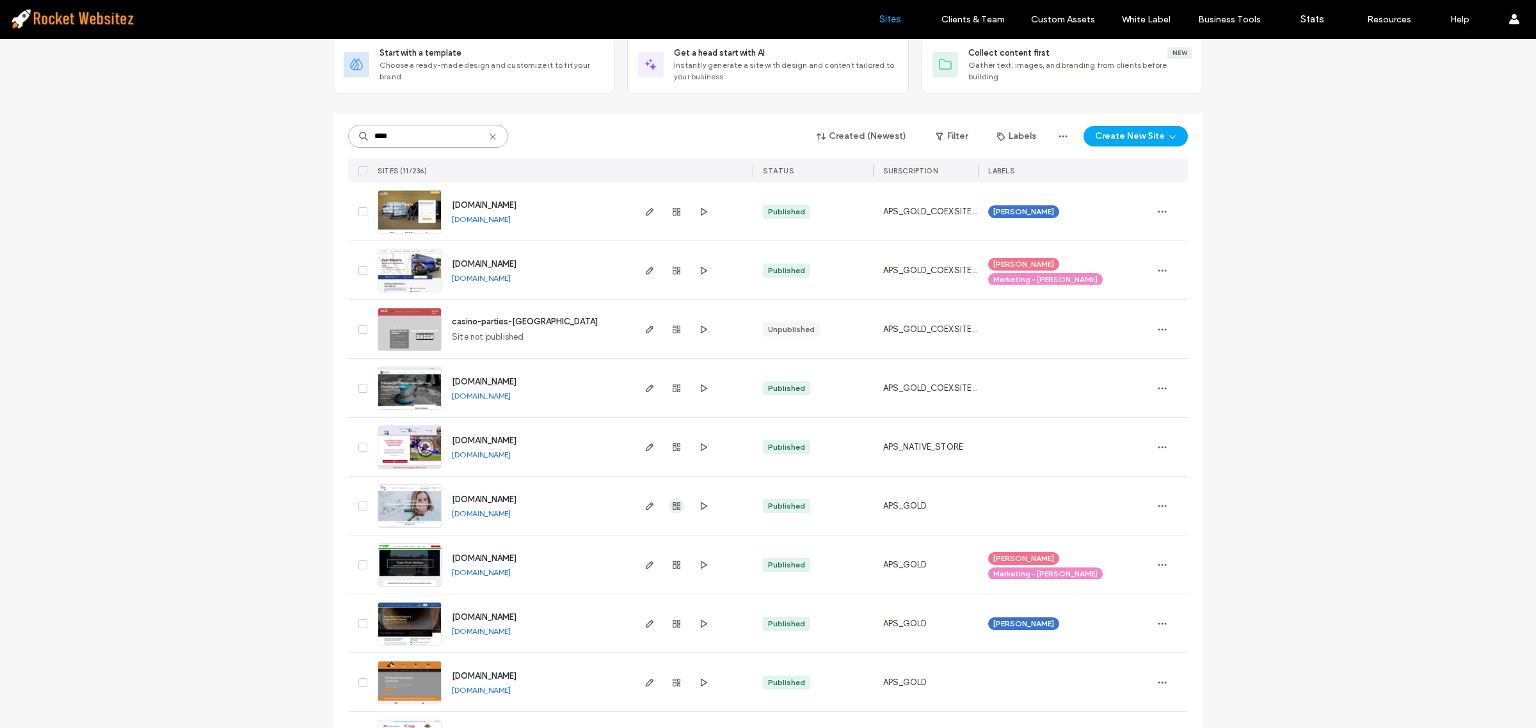
type input "****"
click at [671, 507] on icon "button" at bounding box center [676, 506] width 10 height 10
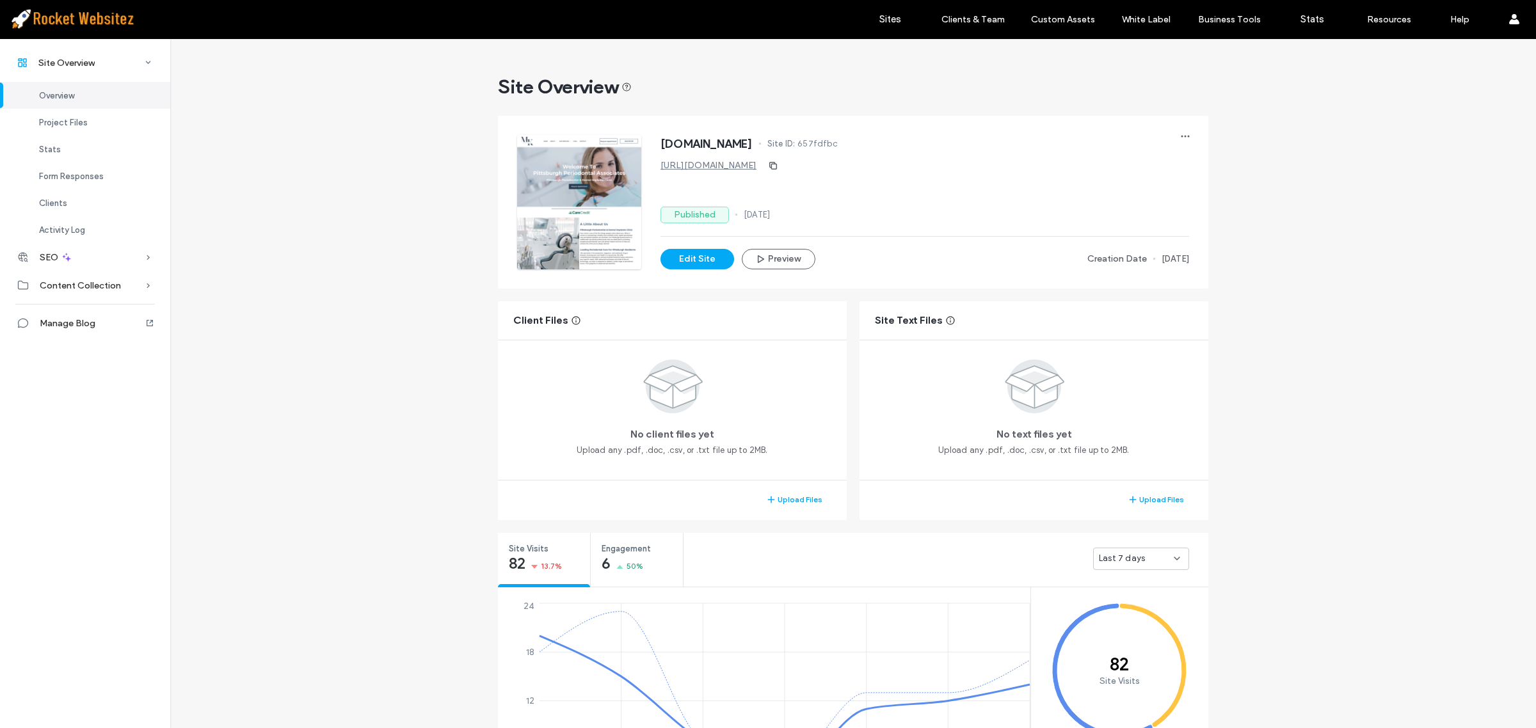
click at [1156, 557] on div "Last 7 days" at bounding box center [1136, 558] width 75 height 13
click at [1138, 629] on span "Last 30 days" at bounding box center [1119, 626] width 51 height 13
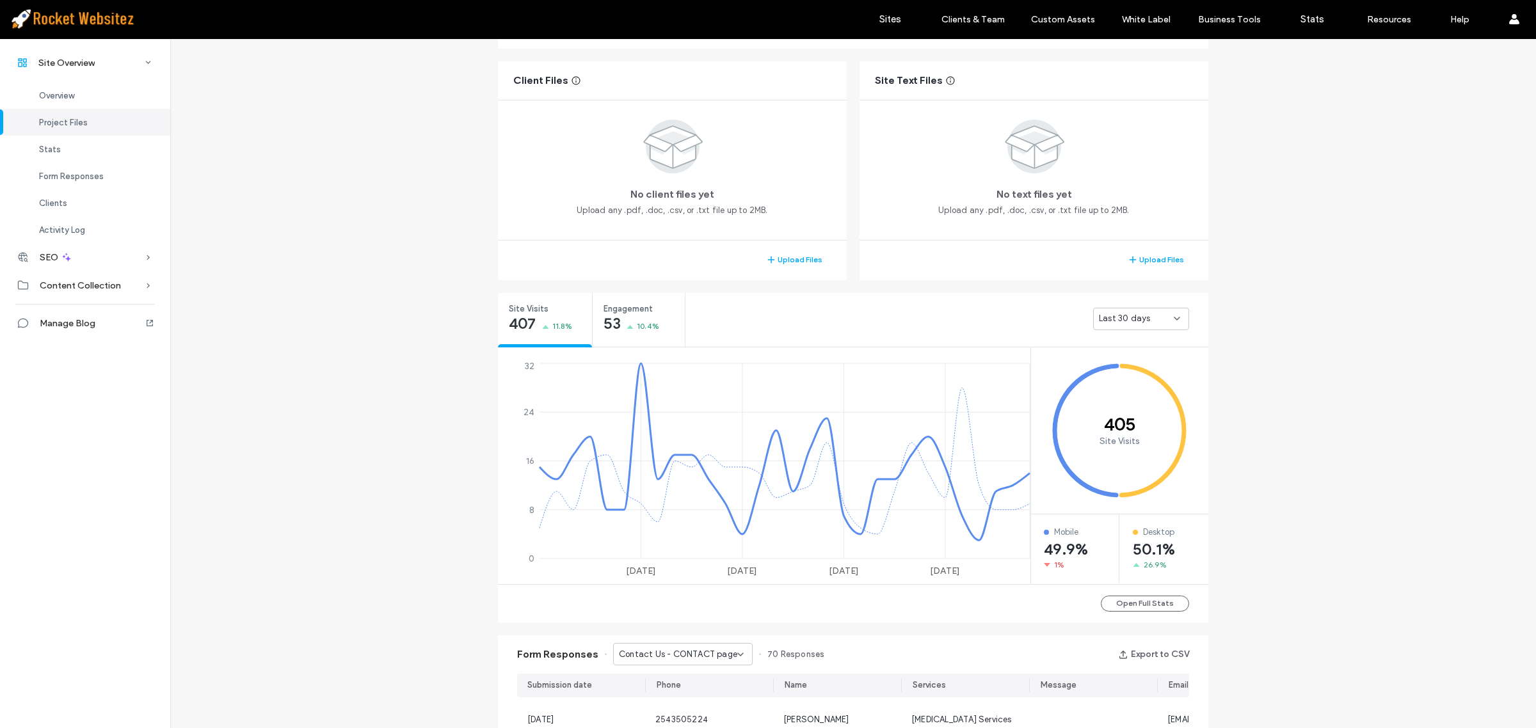
scroll to position [400, 0]
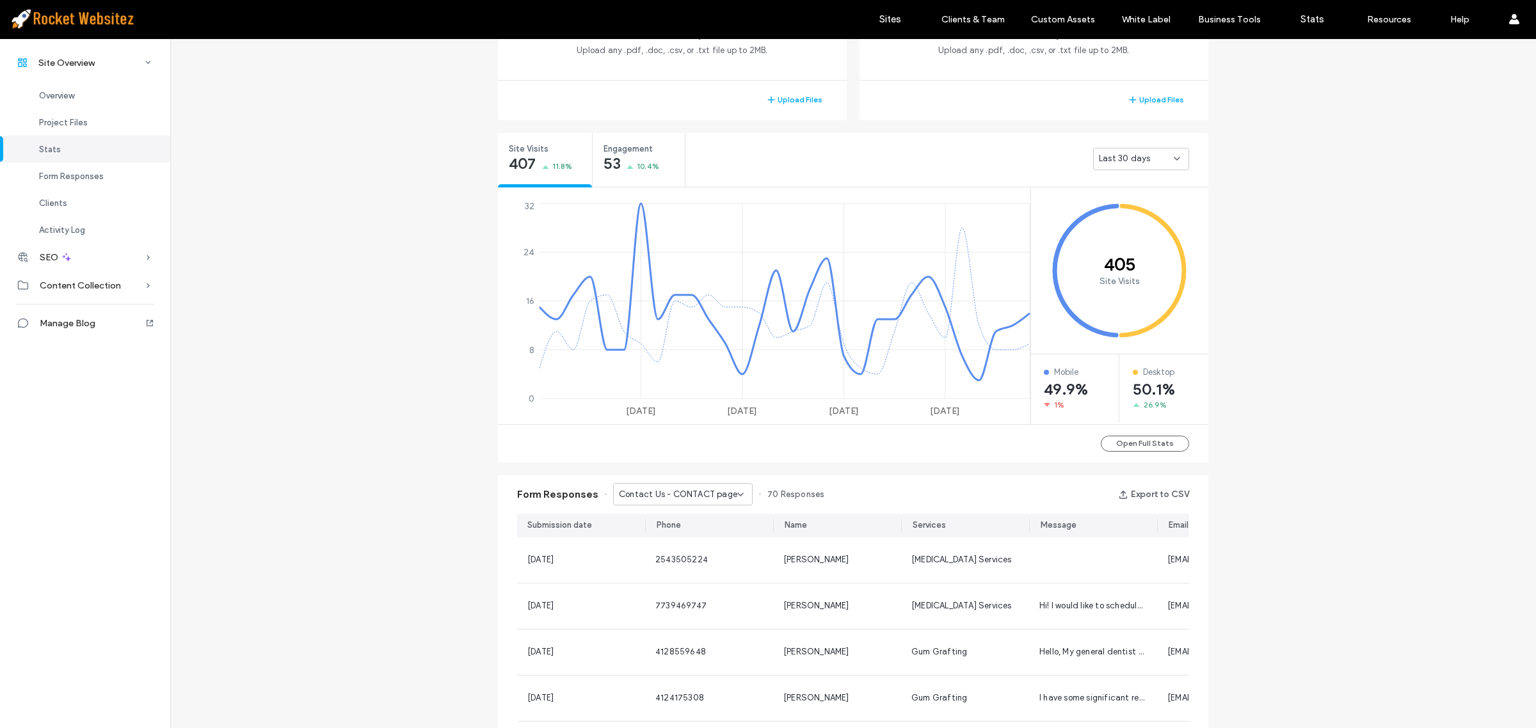
scroll to position [560, 0]
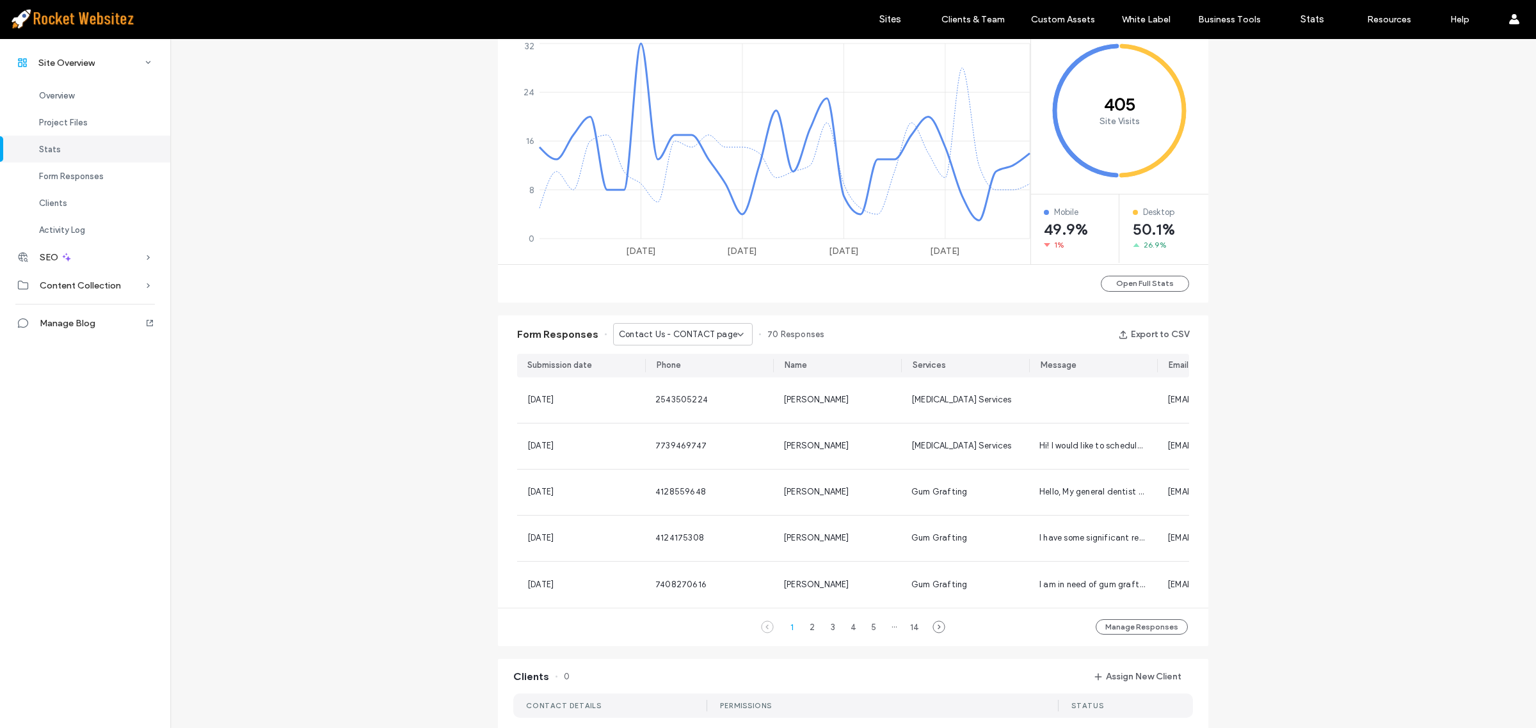
click at [1348, 295] on div "Site Overview www.pittperio.com Site ID: 657fdfbc https://www.pittperio.com Pub…" at bounding box center [853, 390] width 1366 height 1823
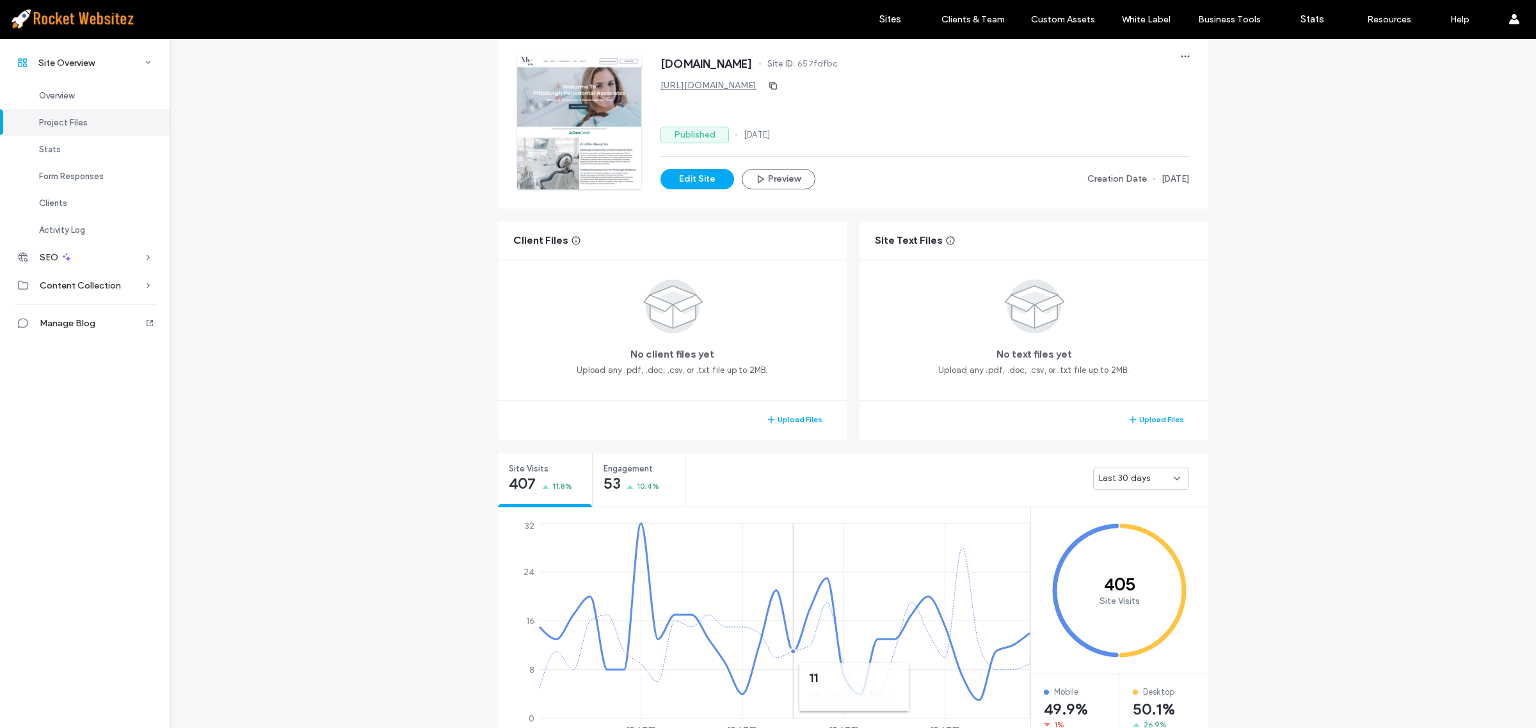
scroll to position [480, 0]
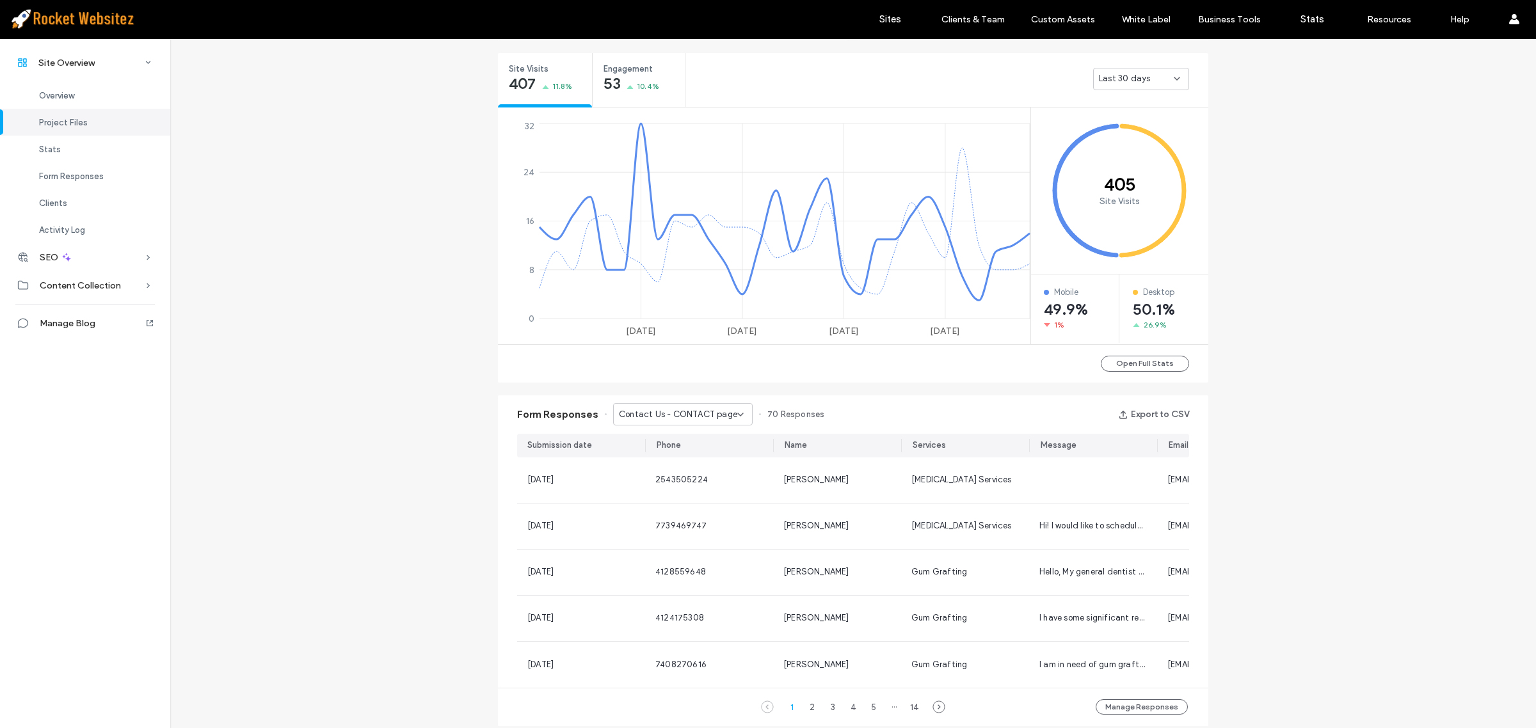
click at [703, 411] on span "Contact Us - CONTACT page" at bounding box center [678, 414] width 118 height 13
click at [689, 453] on span "Contact Us - HOME page" at bounding box center [662, 458] width 100 height 13
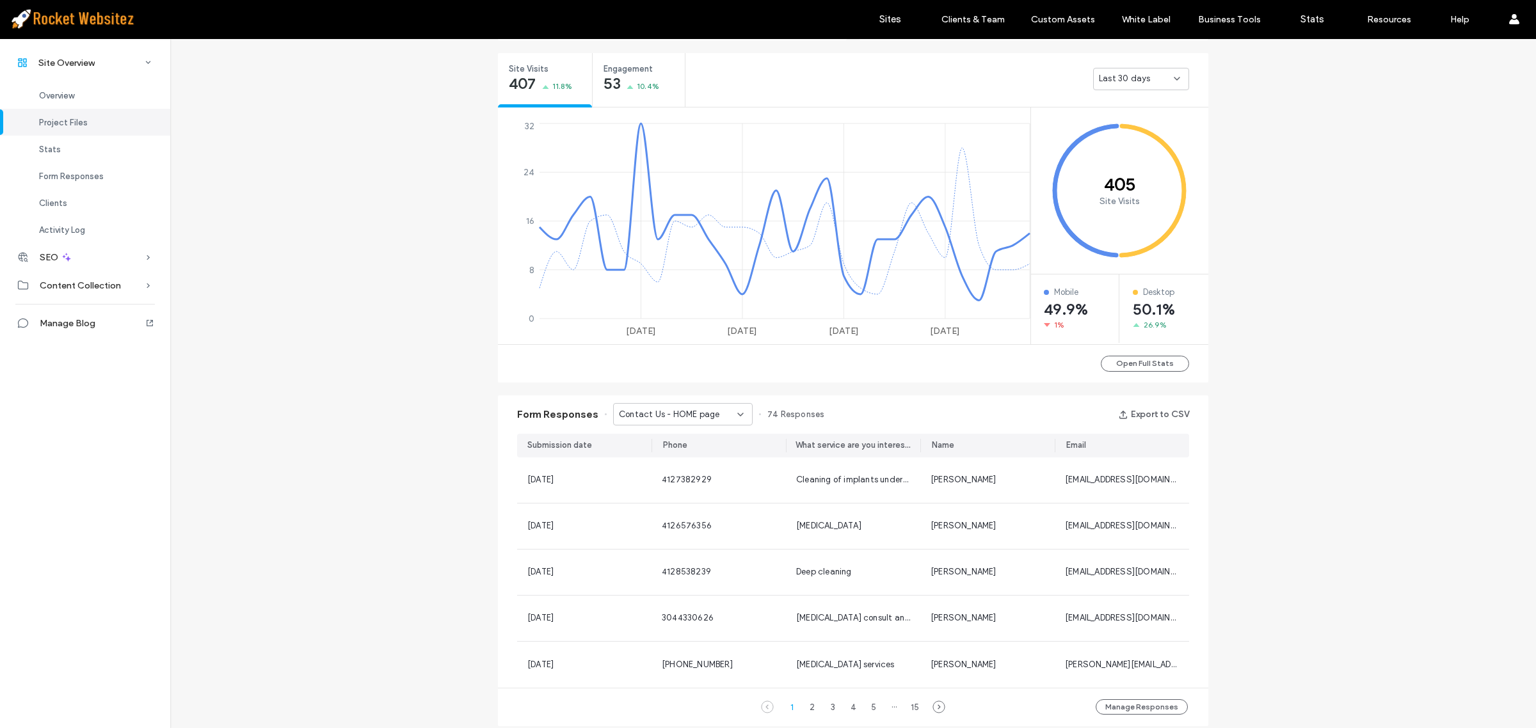
click at [1220, 480] on div "Site Overview www.pittperio.com Site ID: 657fdfbc https://www.pittperio.com Pub…" at bounding box center [853, 470] width 1366 height 1823
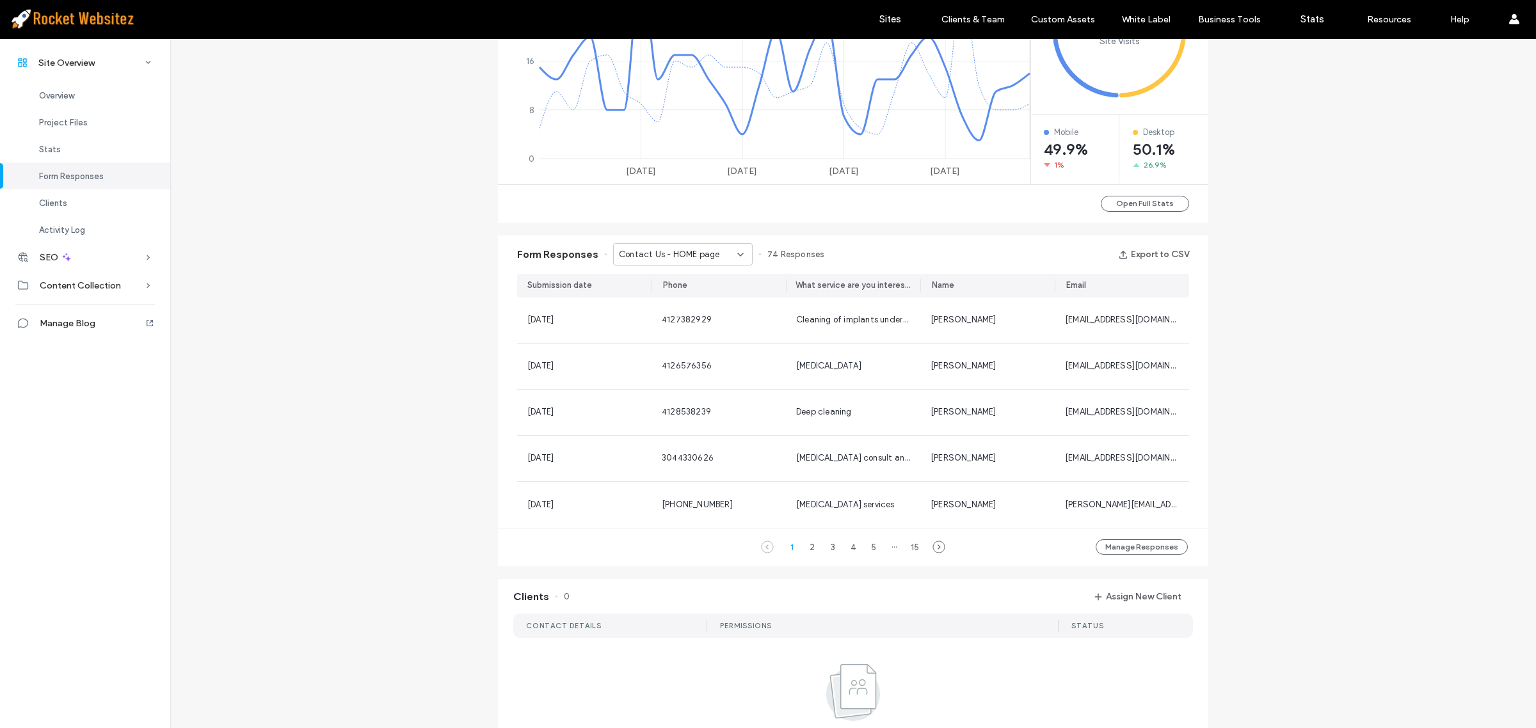
scroll to position [80, 0]
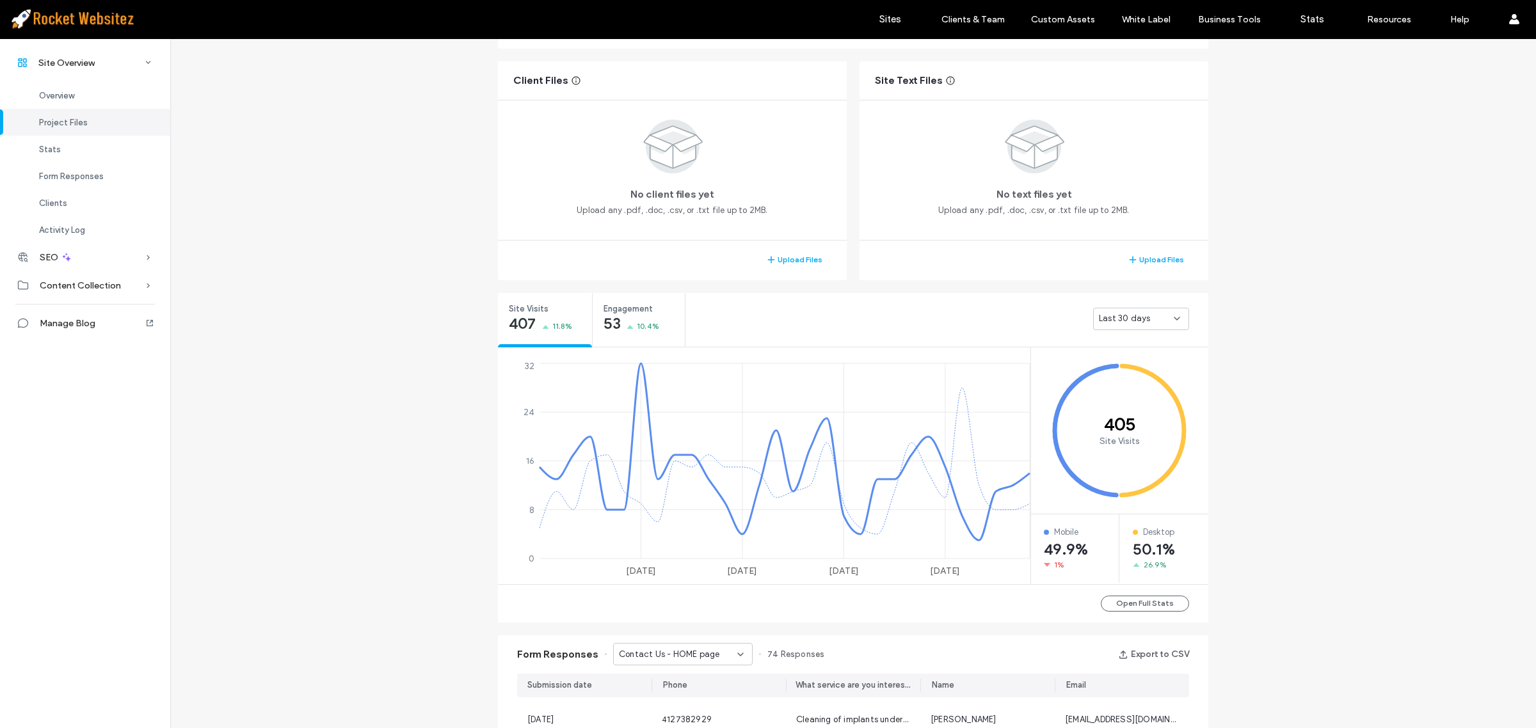
scroll to position [400, 0]
